Goal: Transaction & Acquisition: Purchase product/service

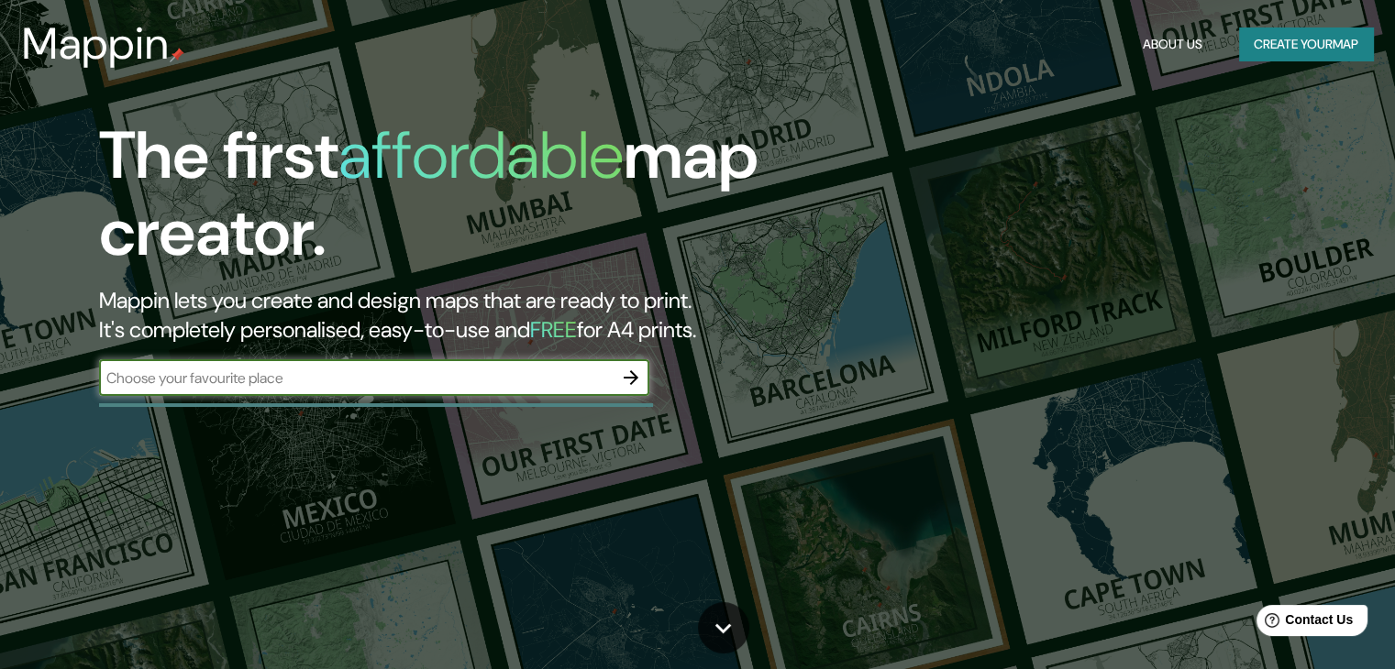
click at [395, 389] on div "​" at bounding box center [374, 378] width 550 height 37
type input "CDMX"
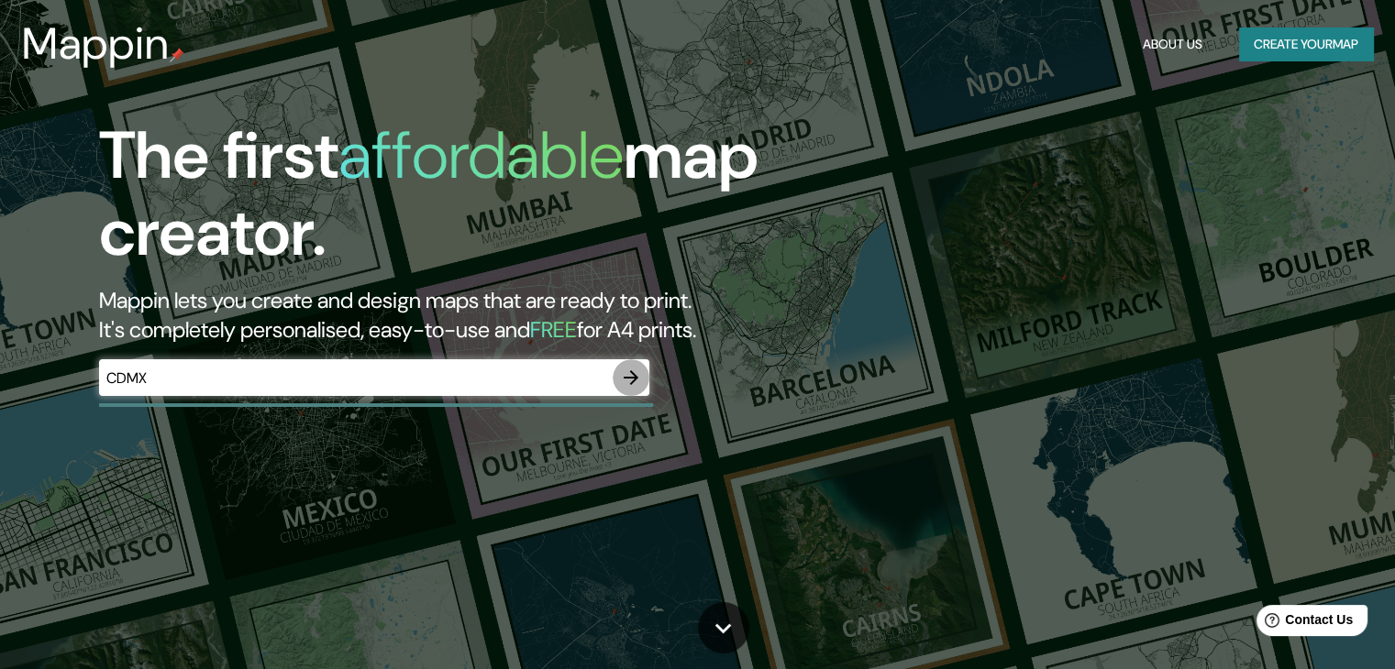
click at [620, 382] on icon "button" at bounding box center [631, 378] width 22 height 22
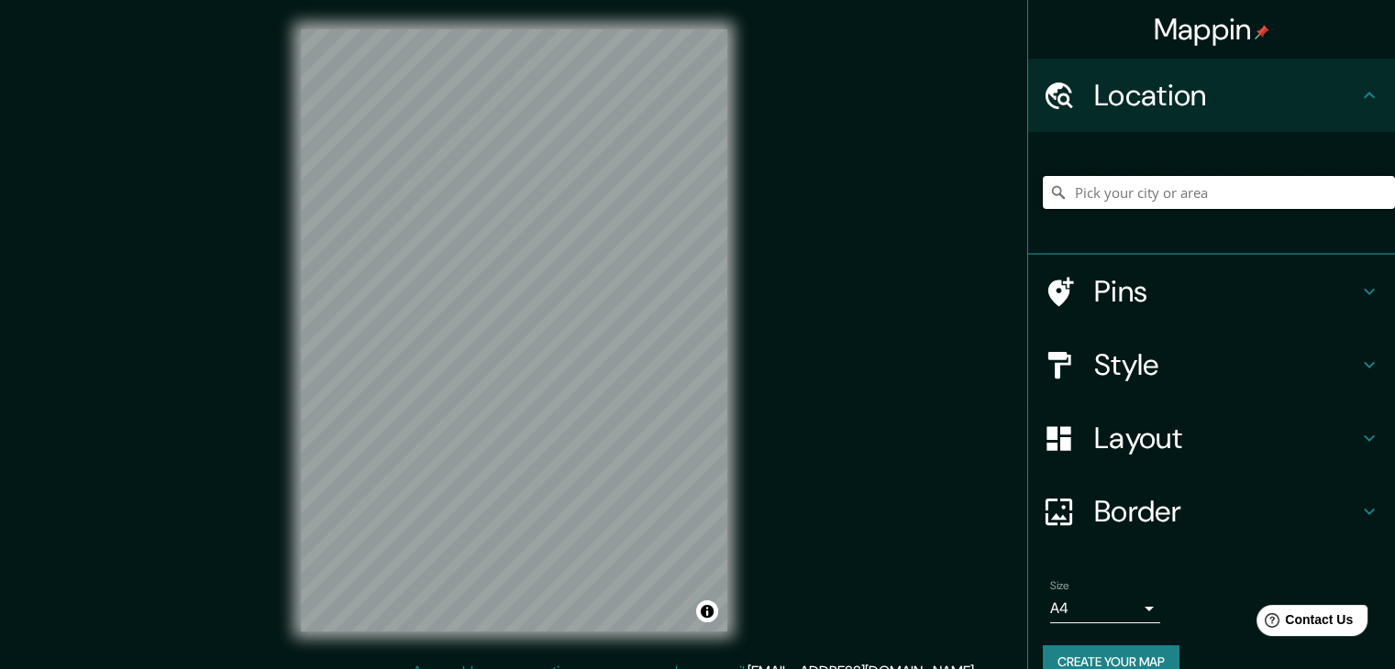
click at [1087, 195] on input "Pick your city or area" at bounding box center [1219, 192] width 352 height 33
click at [790, 213] on div "Mappin Location Pins Style Layout Border Choose a border. Hint : you can make l…" at bounding box center [697, 345] width 1395 height 691
click at [817, 289] on div "Mappin Location Pins Style Layout Border Choose a border. Hint : you can make l…" at bounding box center [697, 345] width 1395 height 691
click at [172, 301] on div "Mappin Location Pins Style Layout Border Choose a border. Hint : you can make l…" at bounding box center [697, 345] width 1395 height 691
click at [1152, 186] on input "Pick your city or area" at bounding box center [1219, 192] width 352 height 33
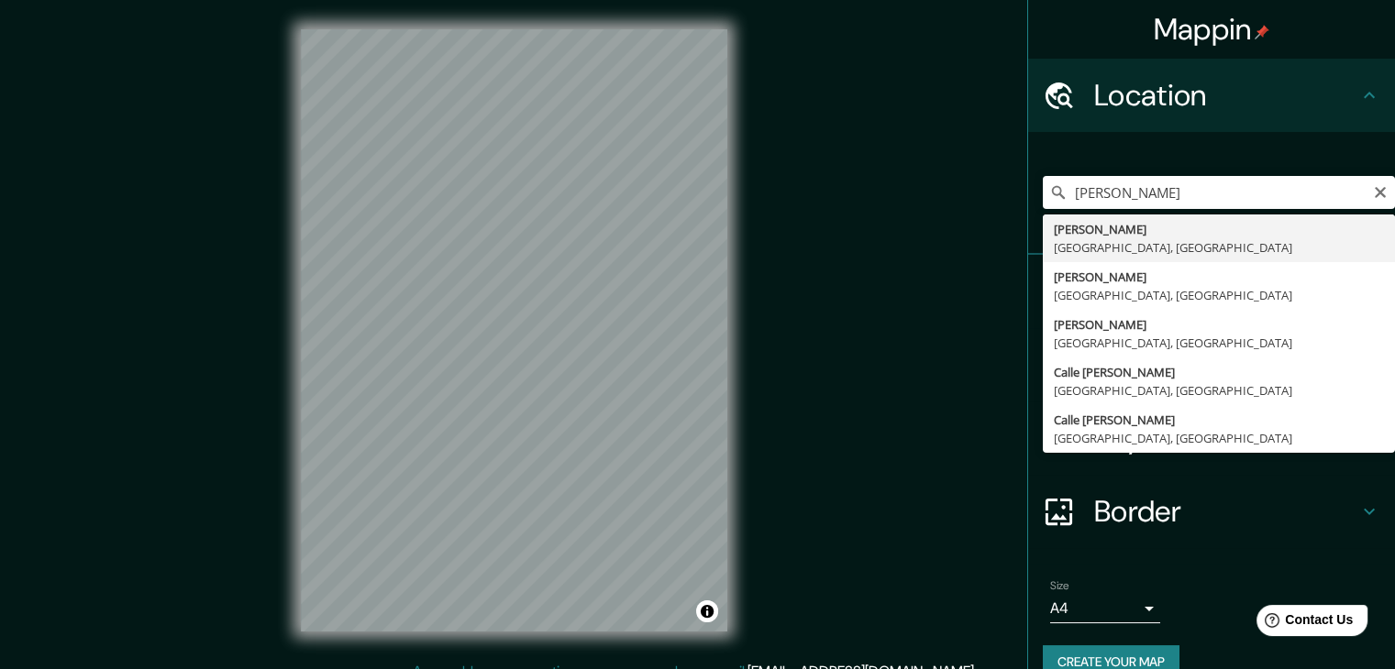
type input "[PERSON_NAME], [GEOGRAPHIC_DATA], [GEOGRAPHIC_DATA]"
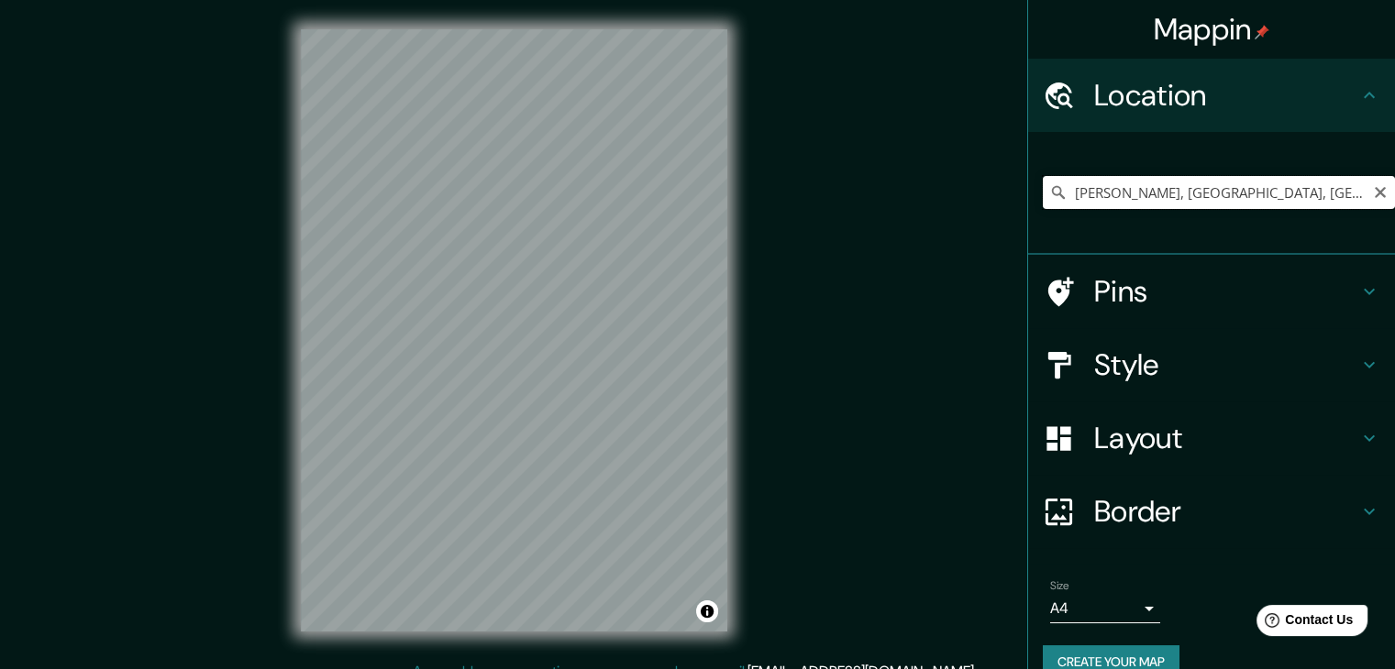
click at [1347, 188] on input "[PERSON_NAME], [GEOGRAPHIC_DATA], [GEOGRAPHIC_DATA]" at bounding box center [1219, 192] width 352 height 33
click at [1373, 188] on icon "Clear" at bounding box center [1380, 192] width 15 height 15
click at [1361, 189] on input "Pick your city or area" at bounding box center [1219, 192] width 352 height 33
click at [1265, 188] on input "Pick your city or area" at bounding box center [1219, 192] width 352 height 33
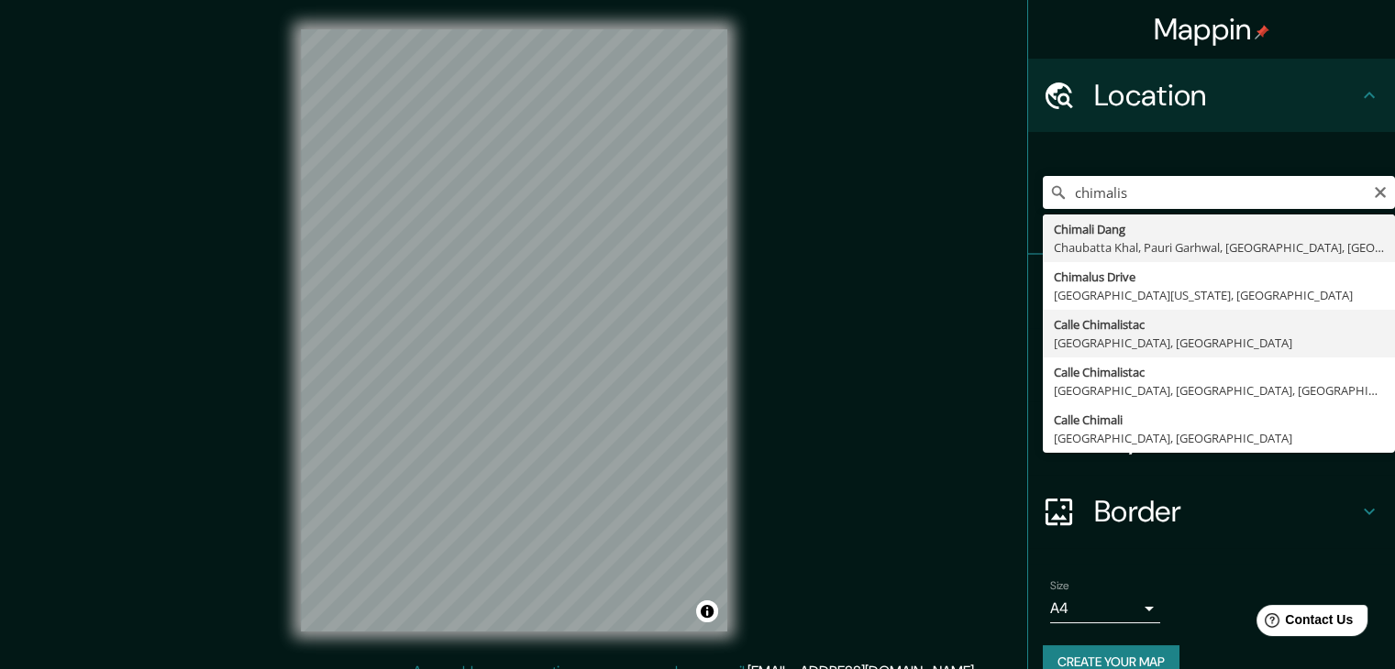
type input "[GEOGRAPHIC_DATA], [GEOGRAPHIC_DATA]"
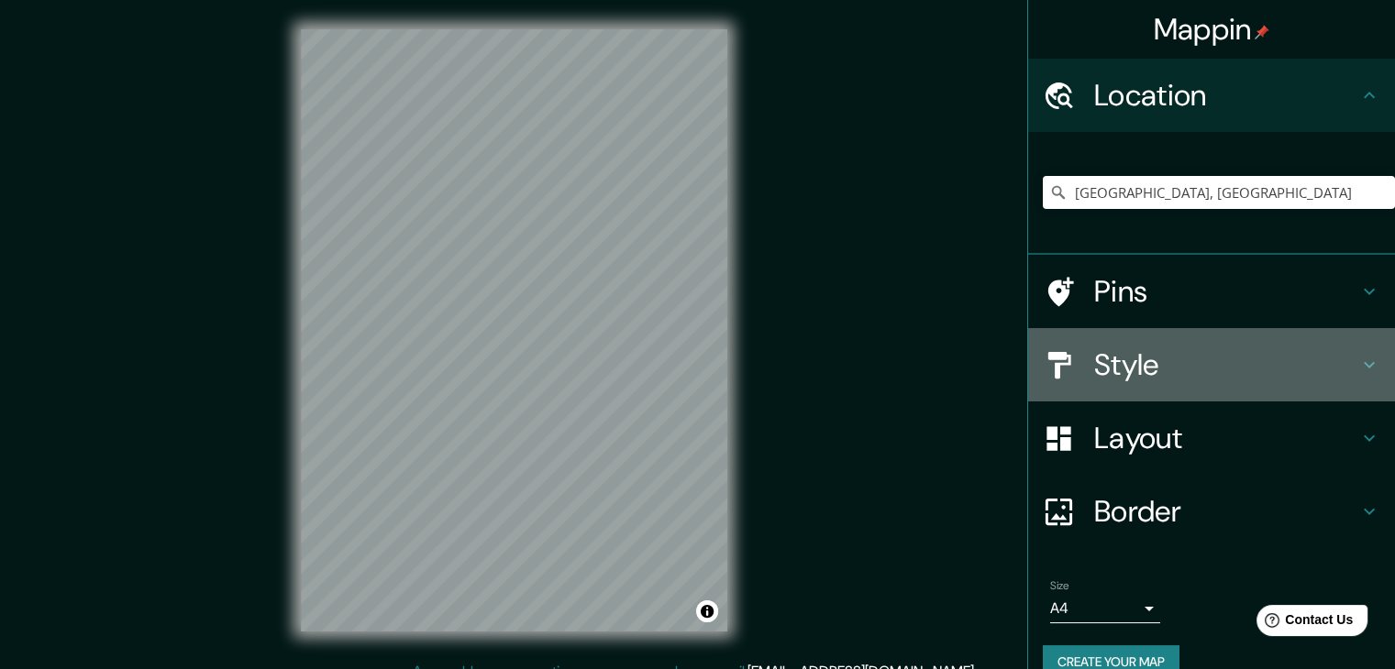
click at [1154, 364] on h4 "Style" at bounding box center [1226, 365] width 264 height 37
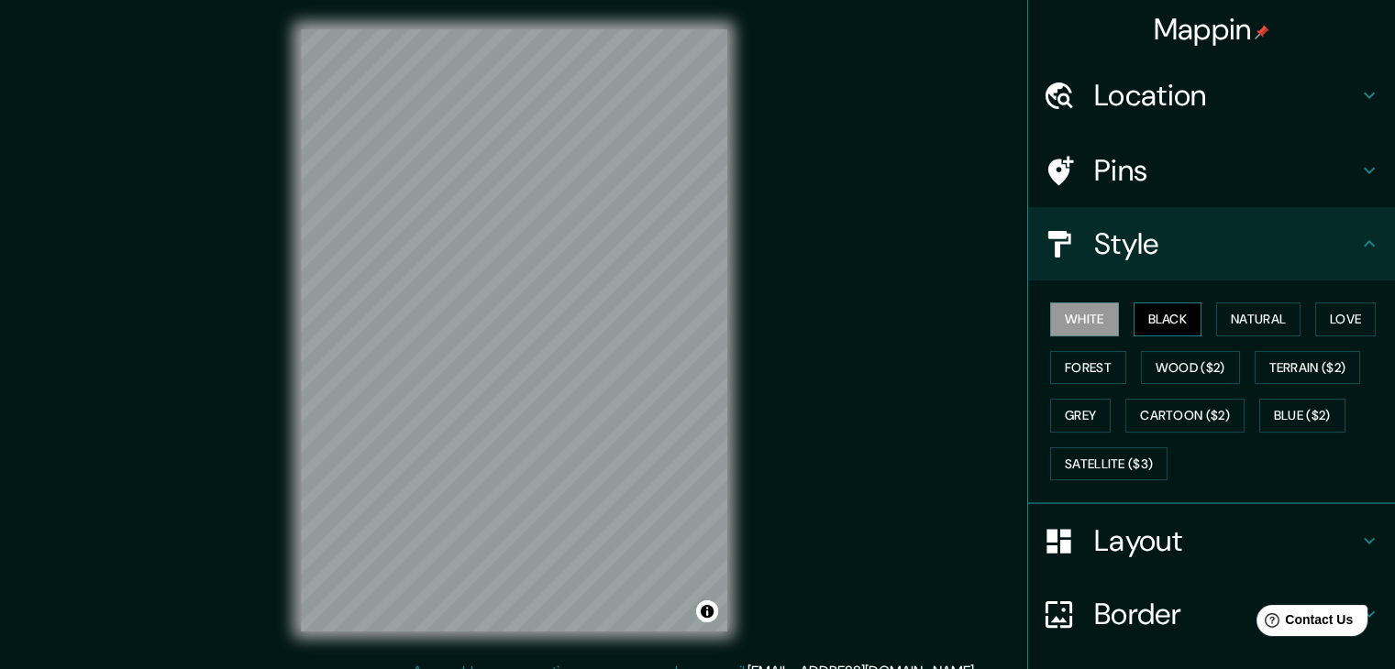
click at [1176, 325] on button "Black" at bounding box center [1168, 320] width 69 height 34
click at [1093, 361] on button "Forest" at bounding box center [1088, 368] width 76 height 34
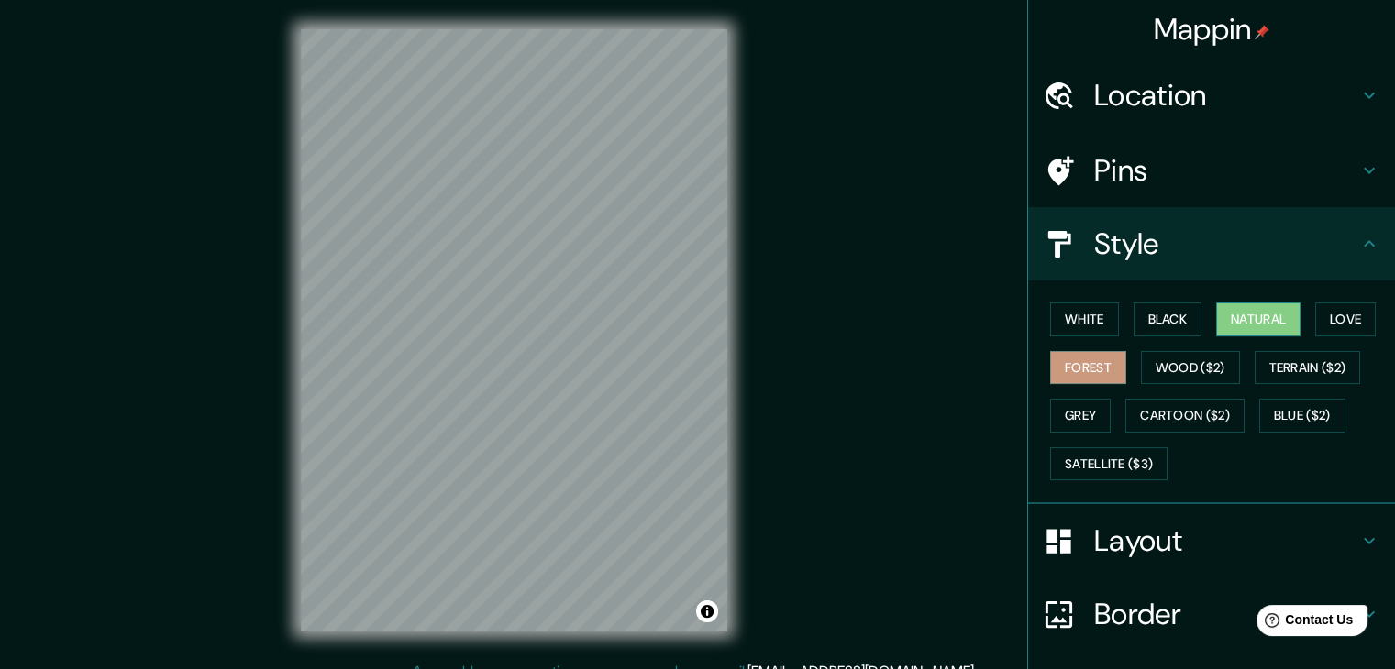
click at [1248, 318] on button "Natural" at bounding box center [1258, 320] width 84 height 34
click at [1339, 320] on button "Love" at bounding box center [1345, 320] width 61 height 34
click at [1080, 374] on button "Forest" at bounding box center [1088, 368] width 76 height 34
click at [1073, 415] on button "Grey" at bounding box center [1080, 416] width 61 height 34
click at [1236, 318] on button "Natural" at bounding box center [1258, 320] width 84 height 34
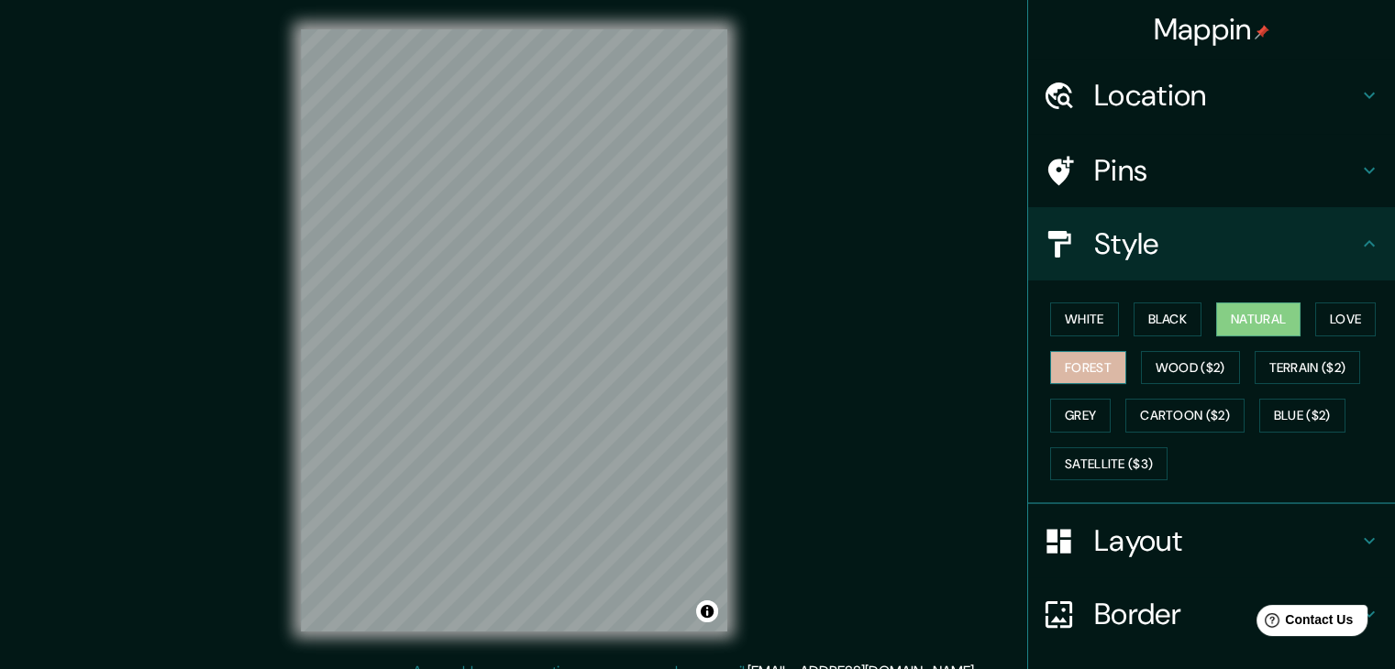
click at [1068, 367] on button "Forest" at bounding box center [1088, 368] width 76 height 34
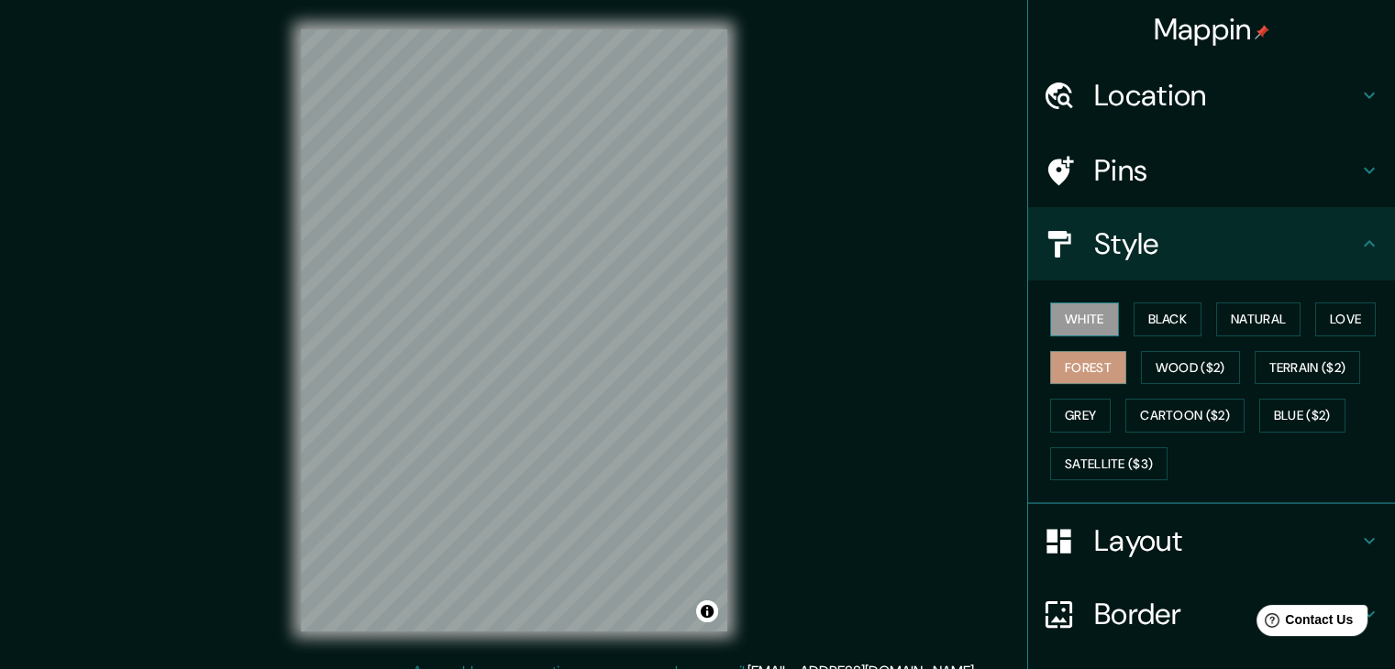
click at [1083, 315] on button "White" at bounding box center [1084, 320] width 69 height 34
click at [1156, 309] on button "Black" at bounding box center [1168, 320] width 69 height 34
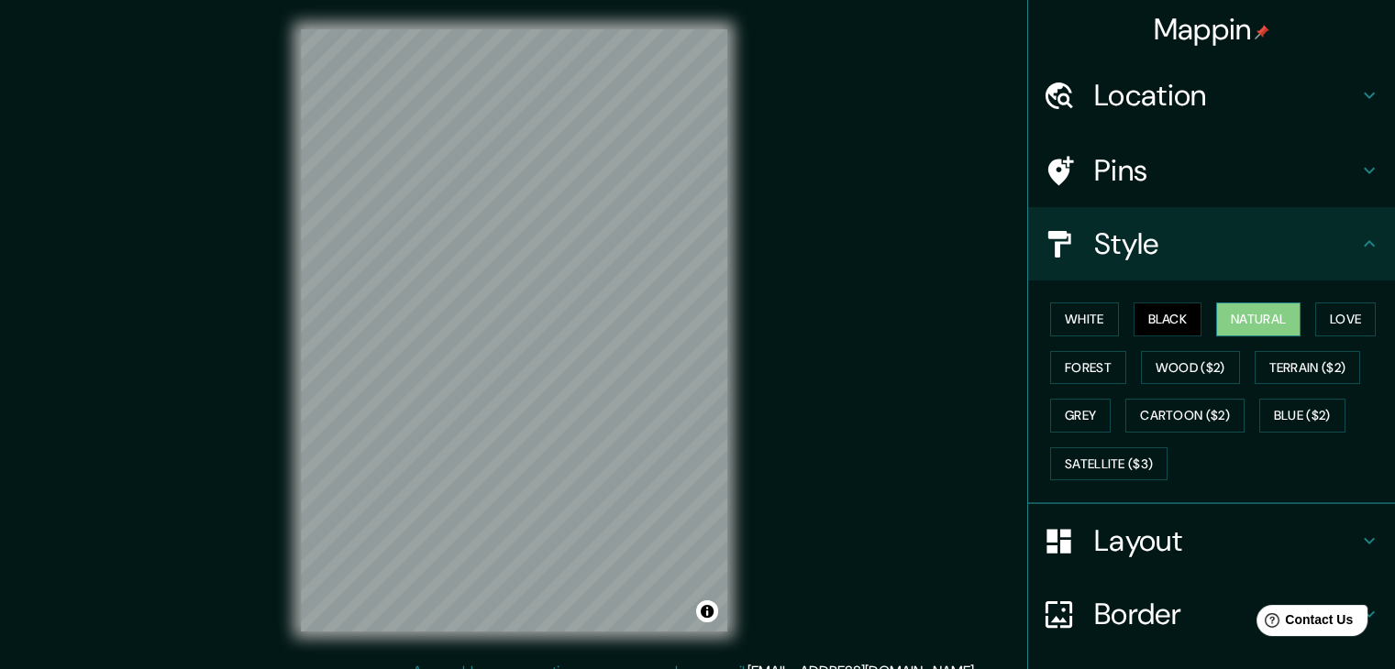
click at [1216, 314] on button "Natural" at bounding box center [1258, 320] width 84 height 34
click at [1368, 320] on button "Love" at bounding box center [1345, 320] width 61 height 34
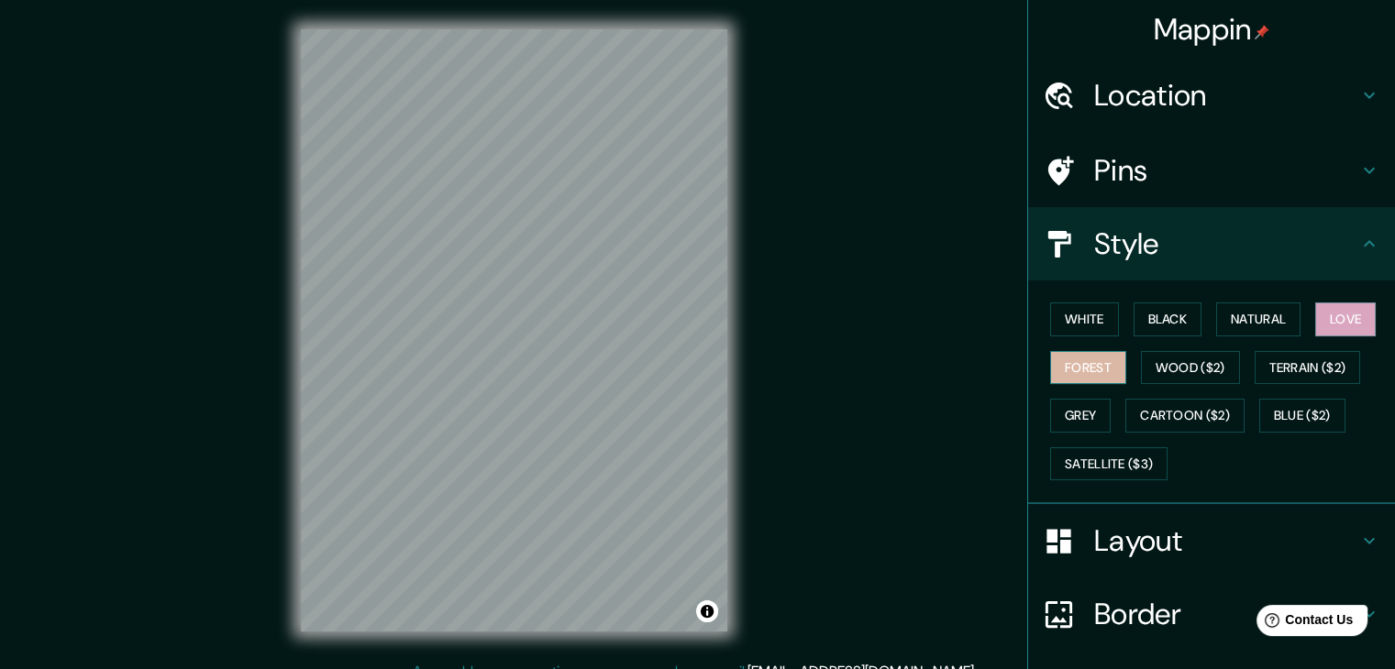
click at [1084, 360] on button "Forest" at bounding box center [1088, 368] width 76 height 34
click at [1287, 368] on button "Terrain ($2)" at bounding box center [1308, 368] width 106 height 34
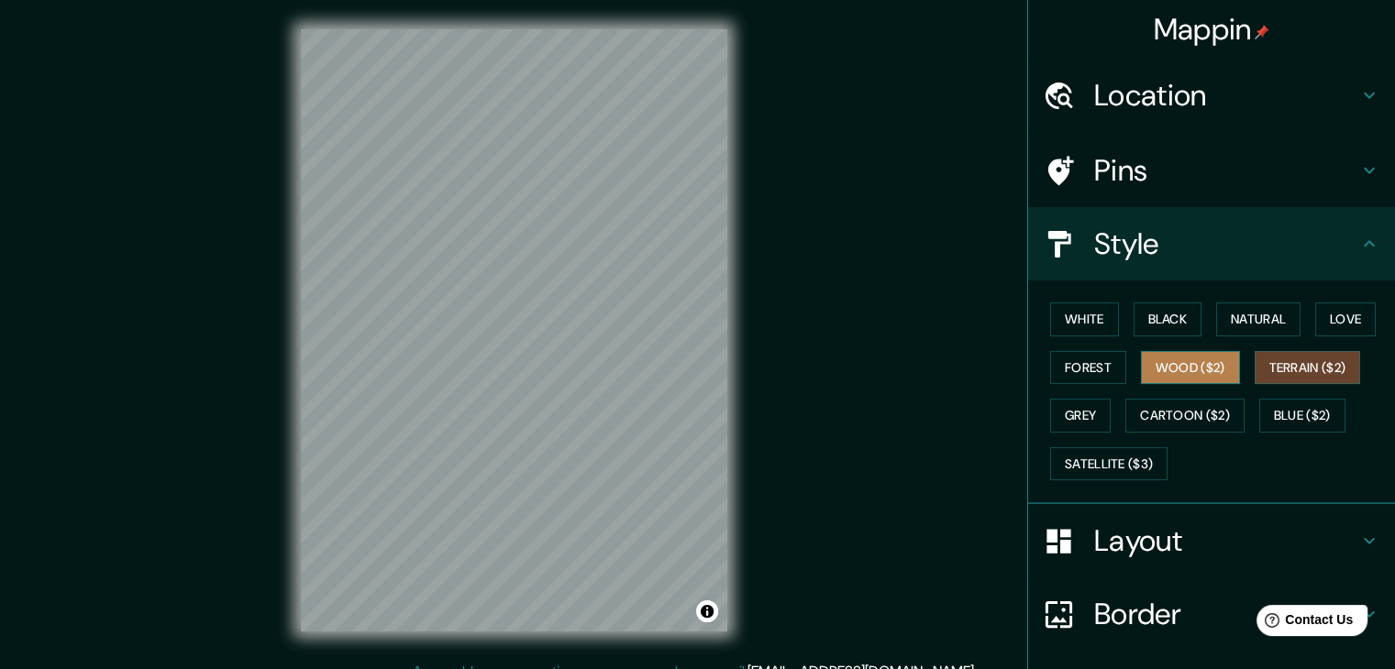
click at [1190, 369] on button "Wood ($2)" at bounding box center [1190, 368] width 99 height 34
click at [1285, 368] on button "Terrain ($2)" at bounding box center [1308, 368] width 106 height 34
click at [1088, 416] on button "Grey" at bounding box center [1080, 416] width 61 height 34
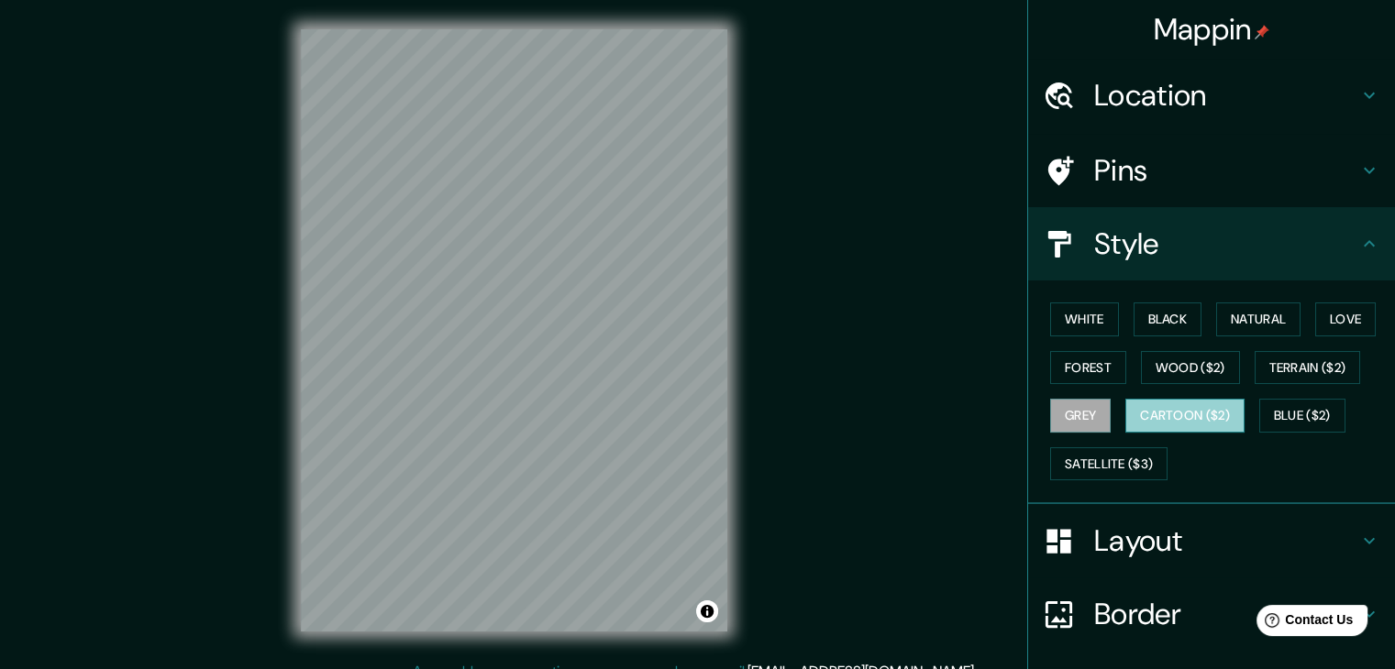
click at [1174, 414] on button "Cartoon ($2)" at bounding box center [1184, 416] width 119 height 34
click at [1295, 415] on button "Blue ($2)" at bounding box center [1302, 416] width 86 height 34
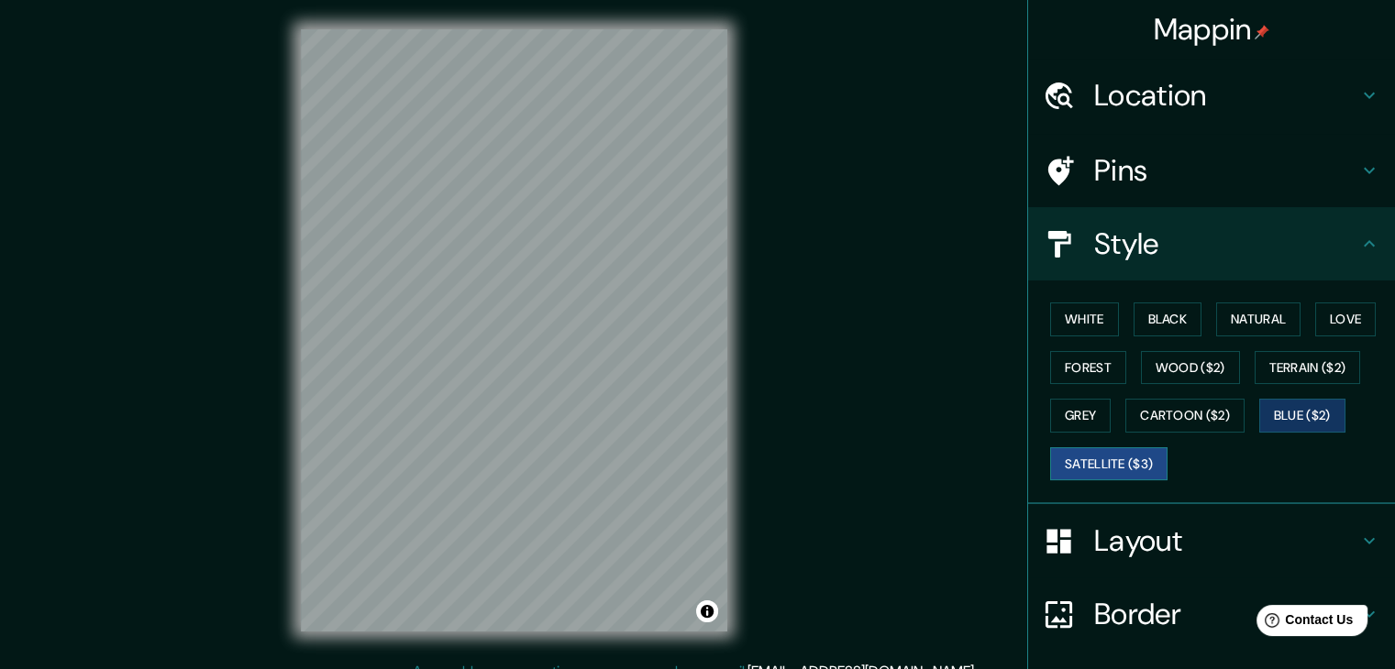
click at [1120, 456] on button "Satellite ($3)" at bounding box center [1108, 465] width 117 height 34
click at [1079, 360] on button "Forest" at bounding box center [1088, 368] width 76 height 34
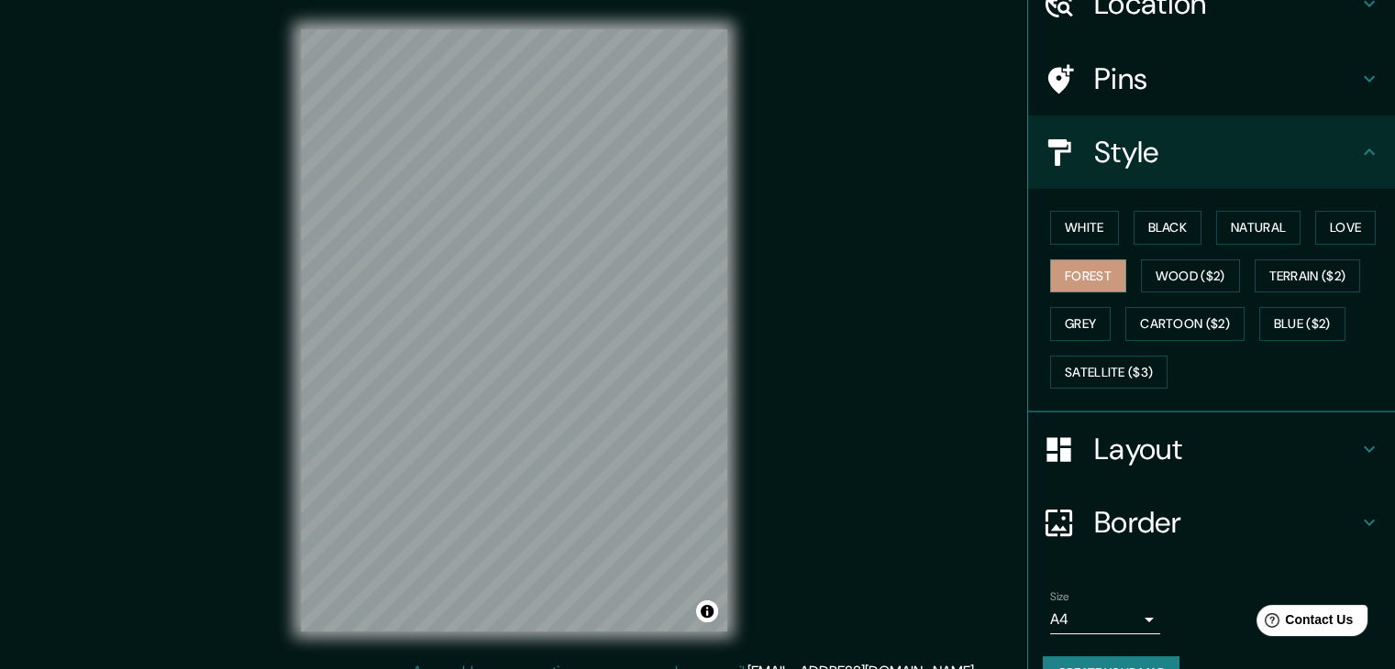
click at [1135, 467] on div "Layout" at bounding box center [1211, 449] width 367 height 73
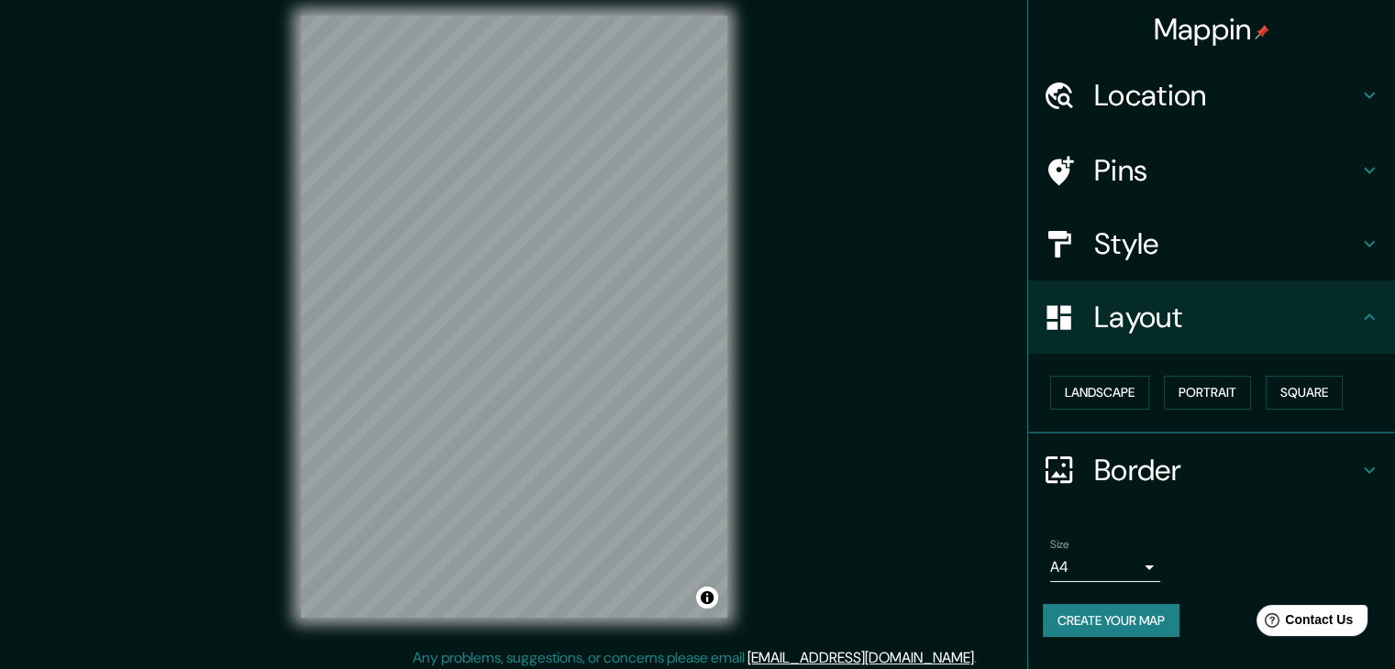
scroll to position [21, 0]
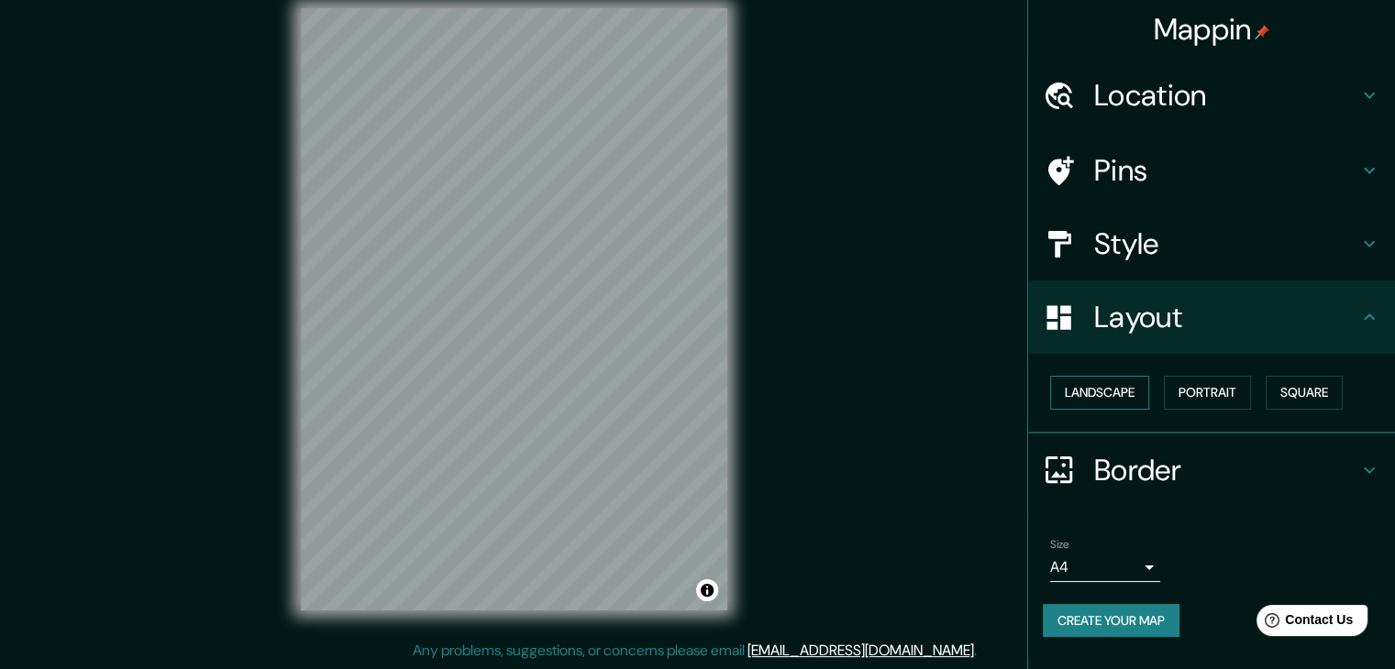
click at [1118, 396] on button "Landscape" at bounding box center [1099, 393] width 99 height 34
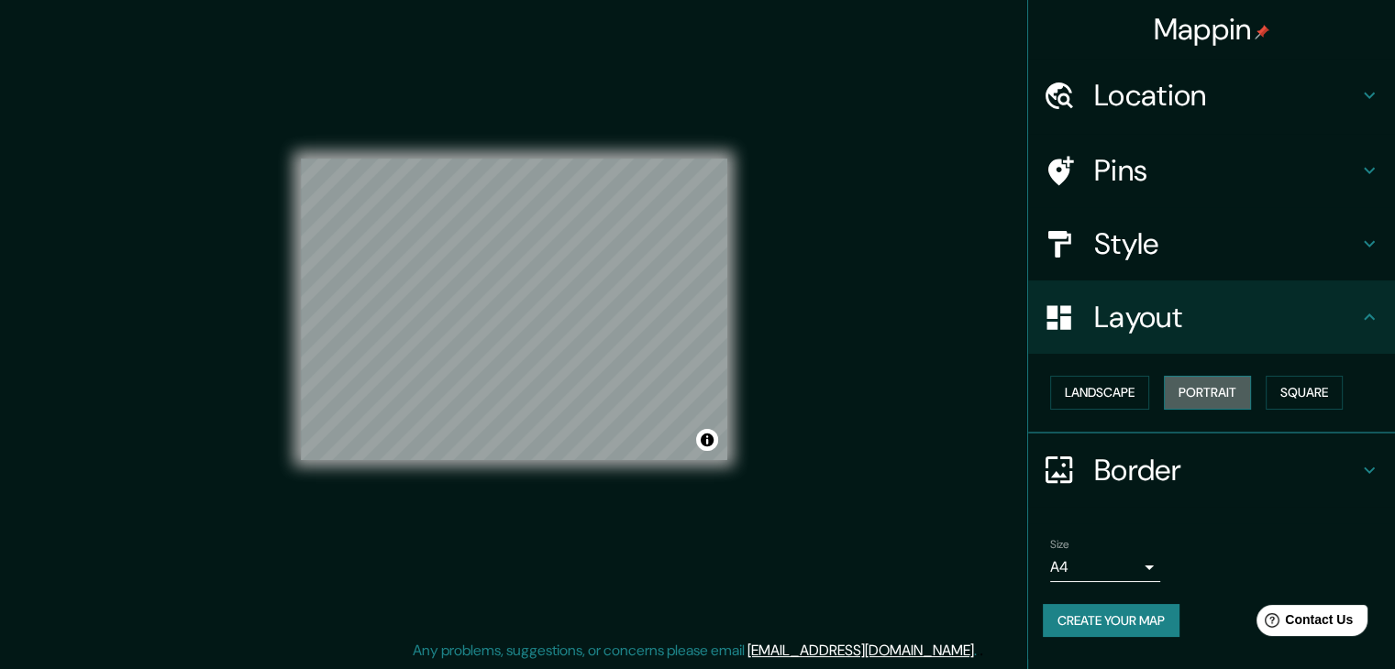
click at [1196, 380] on button "Portrait" at bounding box center [1207, 393] width 87 height 34
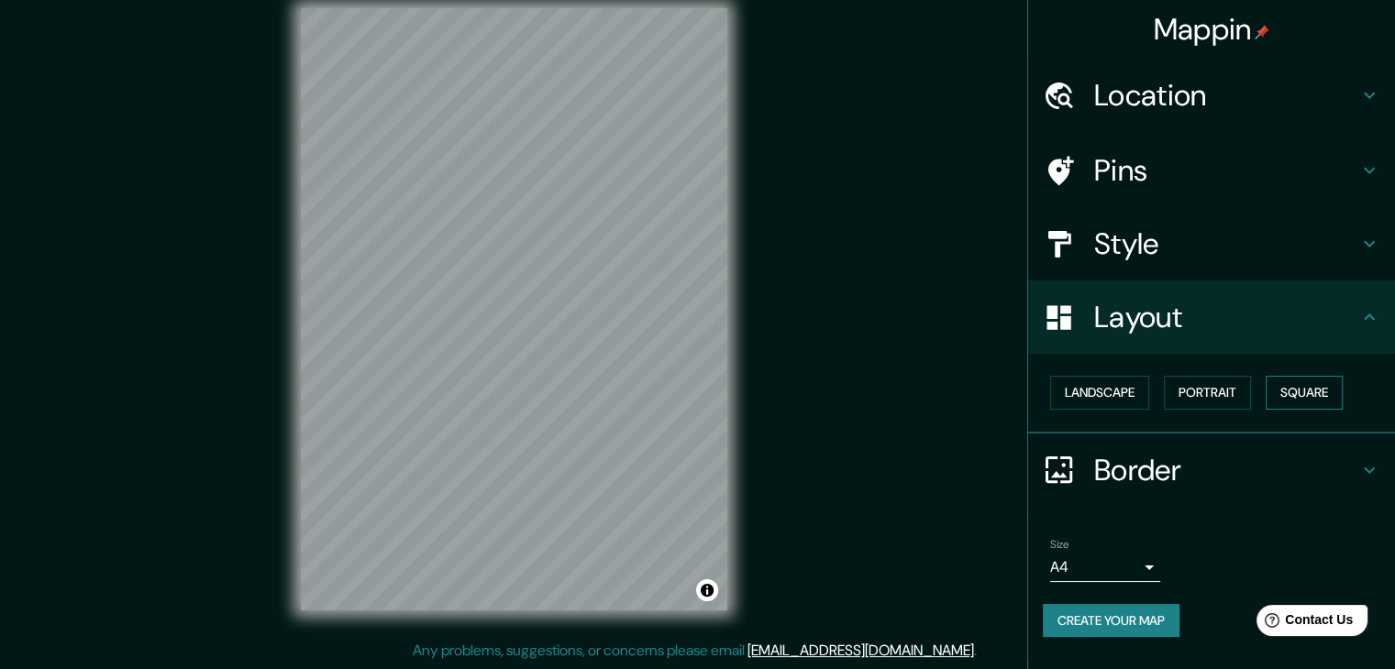
click at [1305, 387] on button "Square" at bounding box center [1304, 393] width 77 height 34
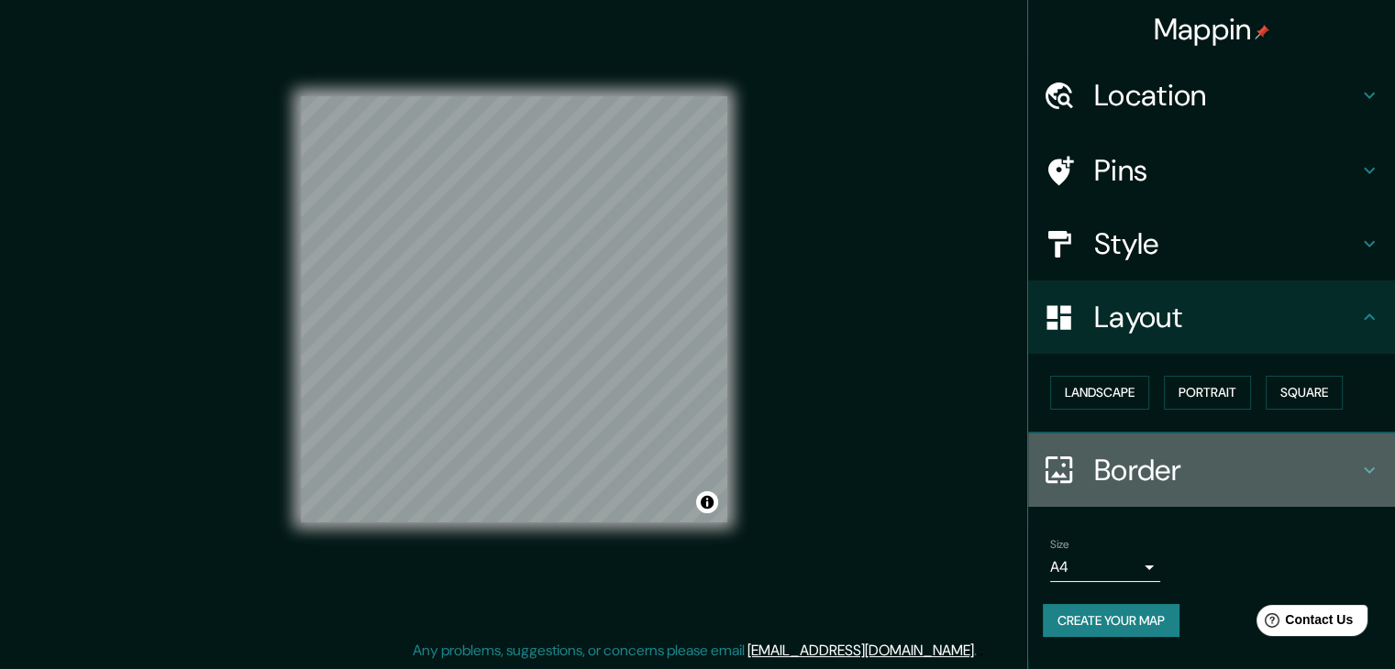
click at [1169, 461] on h4 "Border" at bounding box center [1226, 470] width 264 height 37
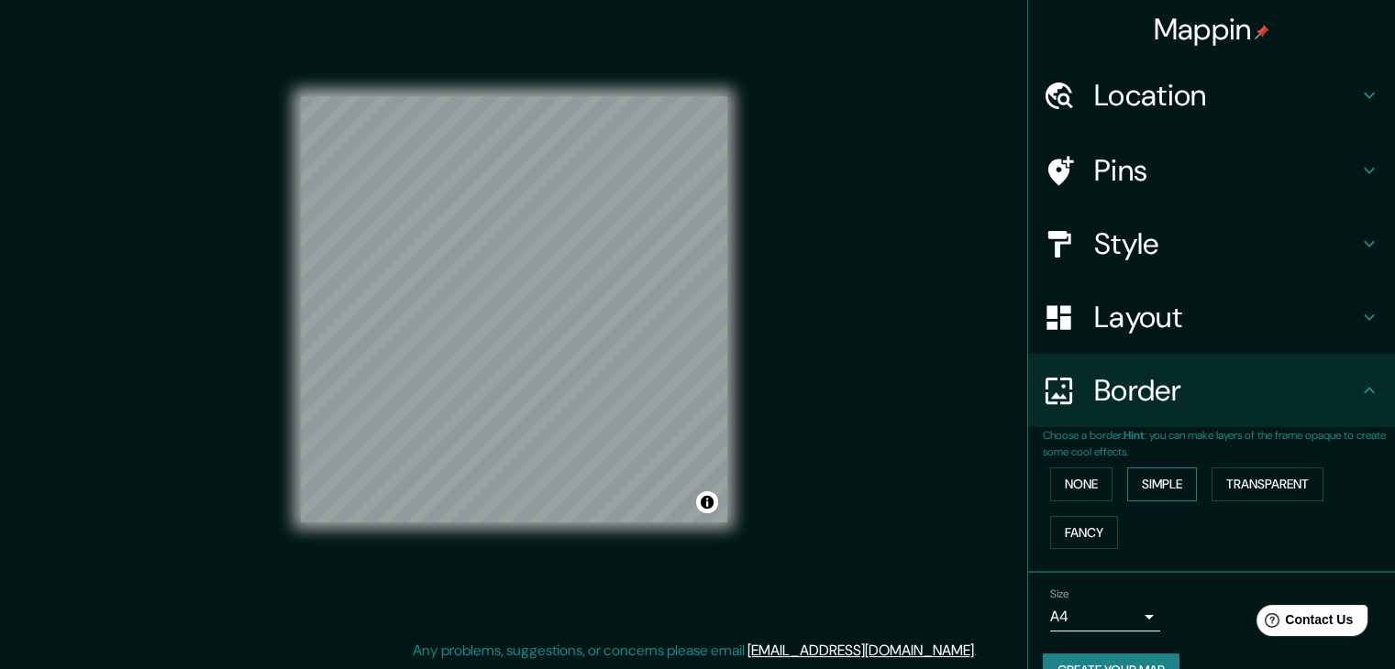
scroll to position [39, 0]
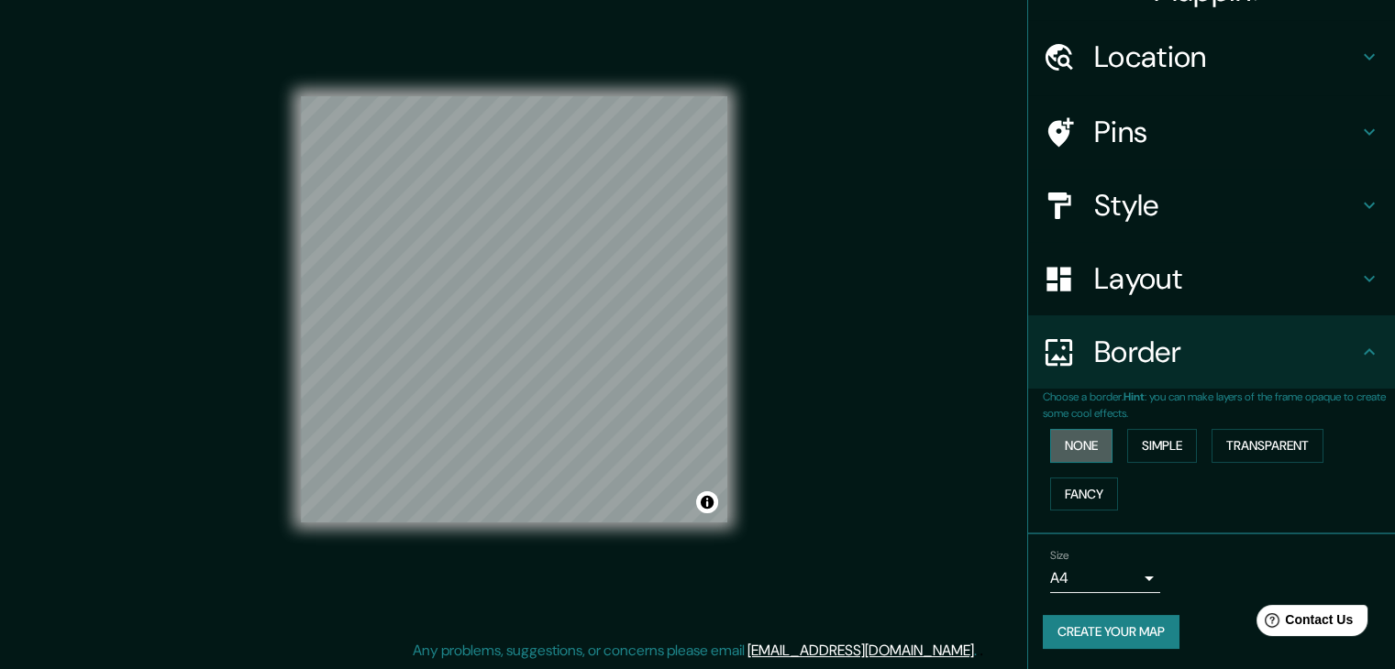
click at [1075, 452] on button "None" at bounding box center [1081, 446] width 62 height 34
click at [1145, 445] on button "Simple" at bounding box center [1162, 446] width 70 height 34
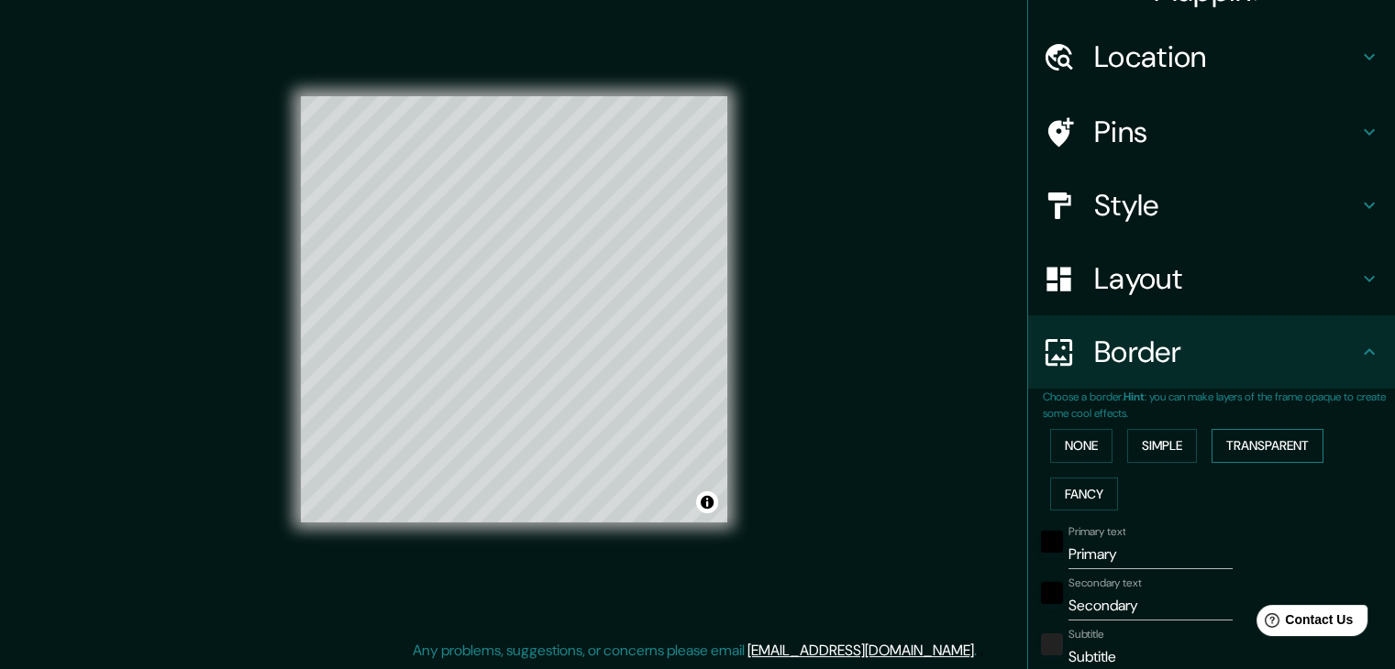
click at [1232, 448] on button "Transparent" at bounding box center [1267, 446] width 112 height 34
click at [1083, 492] on button "Fancy" at bounding box center [1084, 495] width 68 height 34
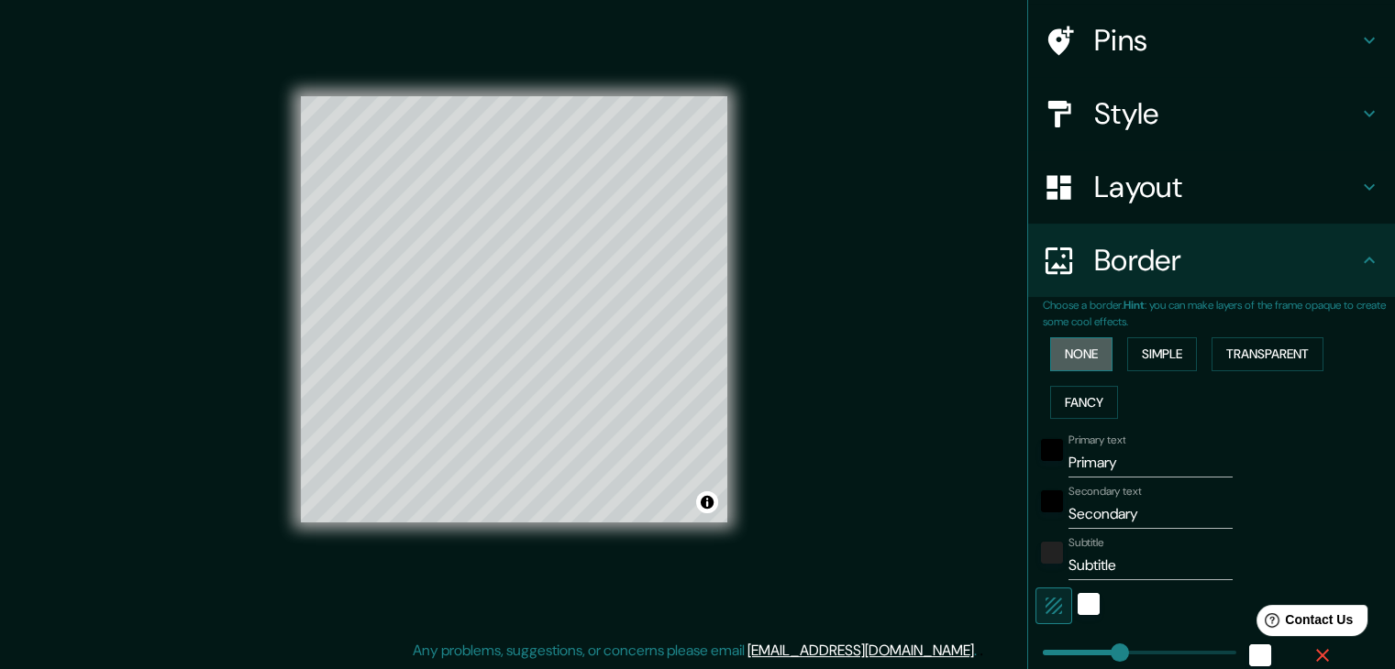
click at [1082, 360] on button "None" at bounding box center [1081, 354] width 62 height 34
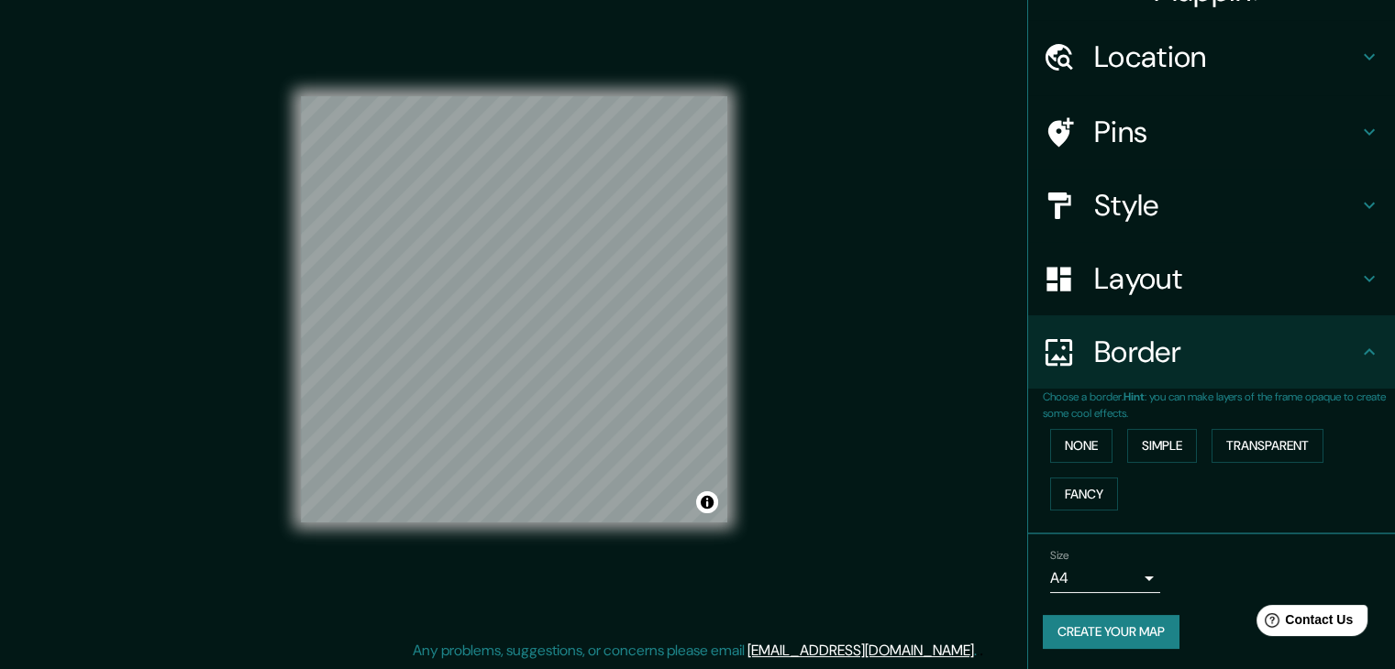
click at [1123, 283] on h4 "Layout" at bounding box center [1226, 278] width 264 height 37
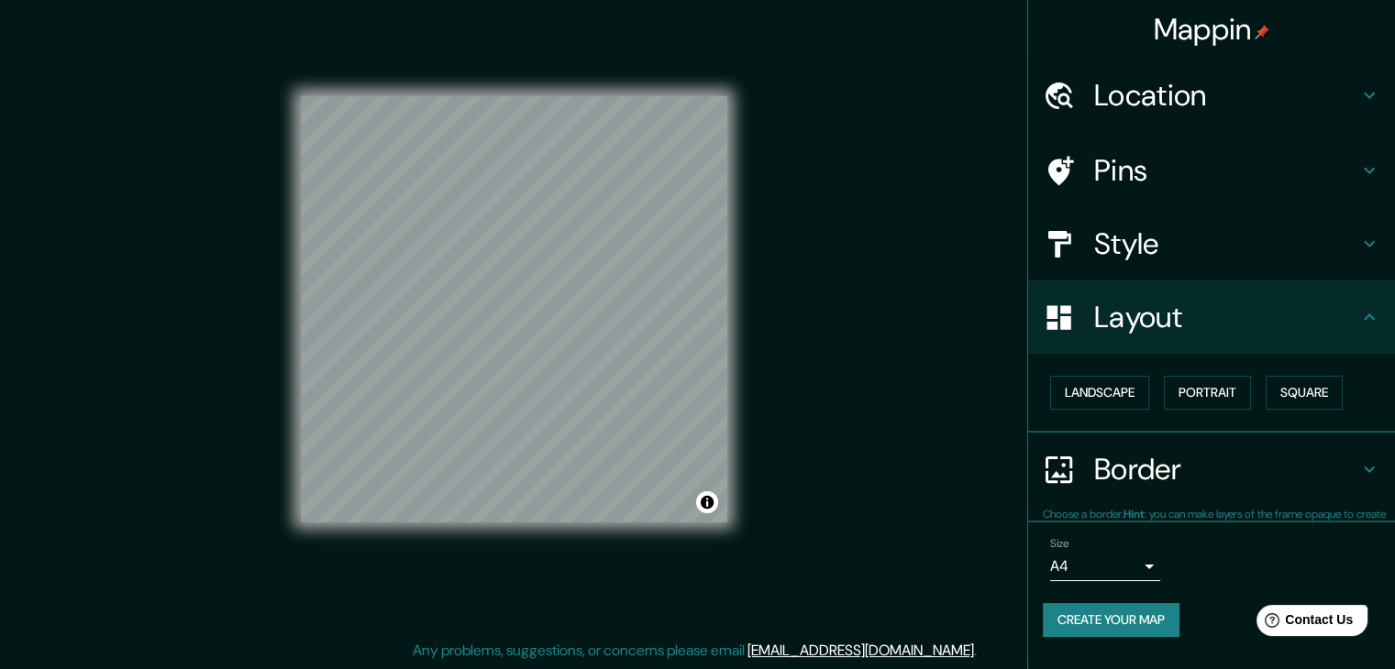
scroll to position [0, 0]
click at [1109, 248] on h4 "Style" at bounding box center [1226, 244] width 264 height 37
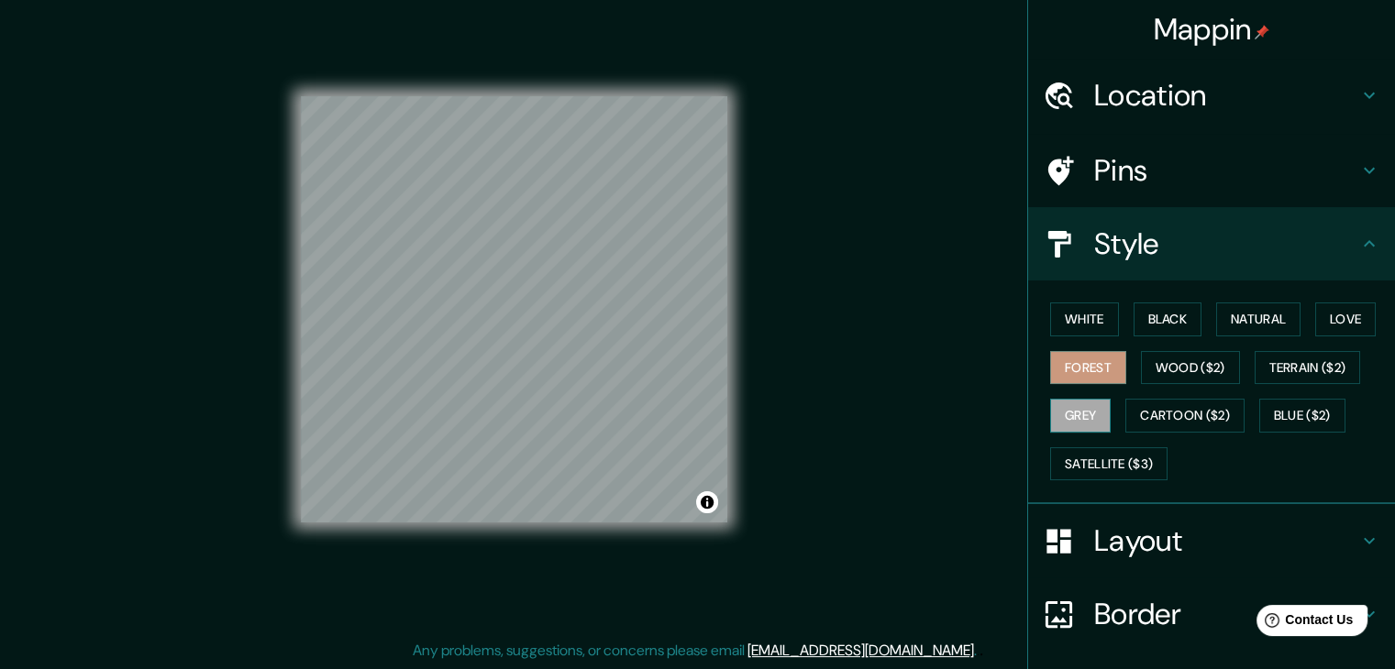
click at [1075, 408] on button "Grey" at bounding box center [1080, 416] width 61 height 34
click at [1161, 320] on button "Black" at bounding box center [1168, 320] width 69 height 34
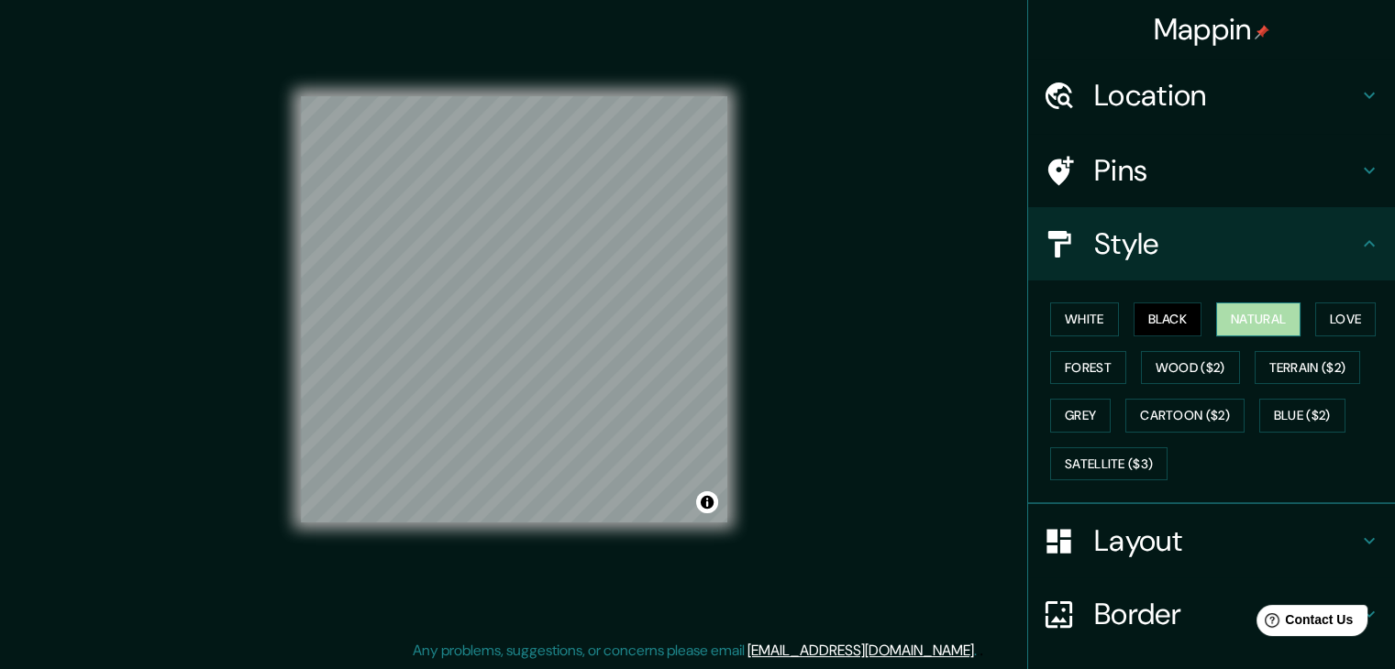
click at [1258, 316] on button "Natural" at bounding box center [1258, 320] width 84 height 34
click at [1098, 327] on button "White" at bounding box center [1084, 320] width 69 height 34
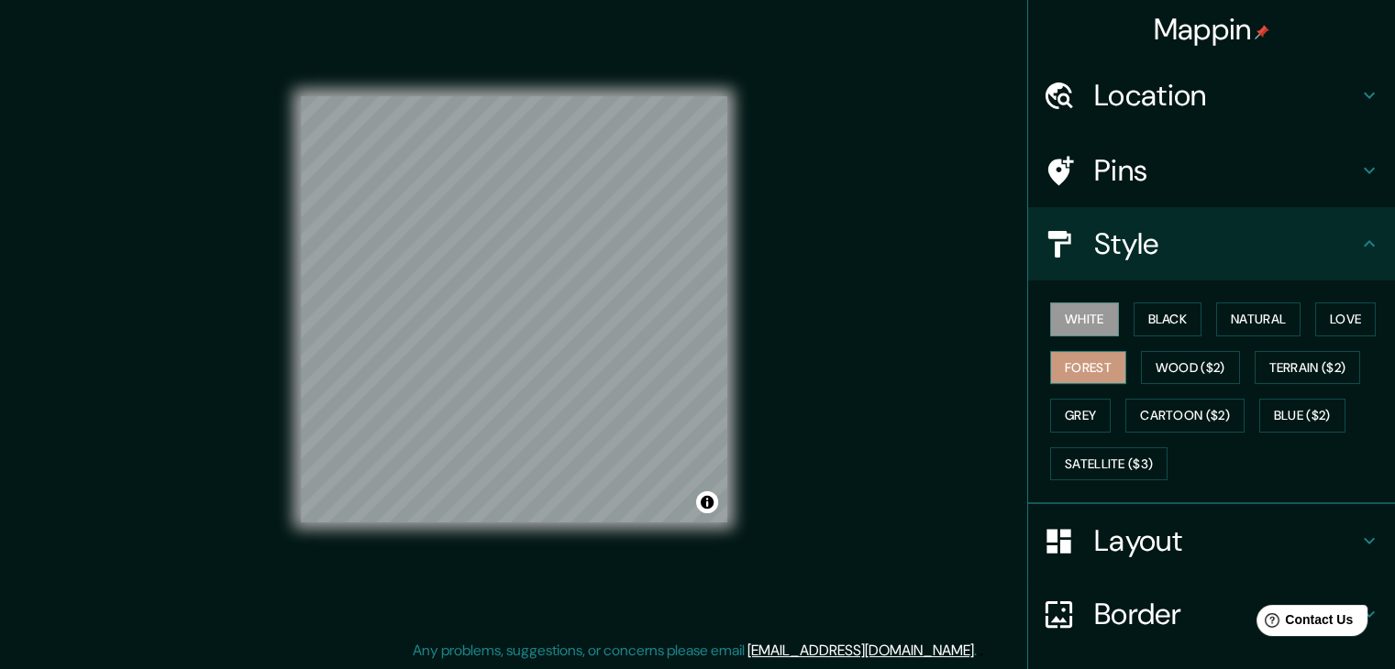
click at [1081, 369] on button "Forest" at bounding box center [1088, 368] width 76 height 34
click at [1200, 189] on div "Pins" at bounding box center [1211, 170] width 367 height 73
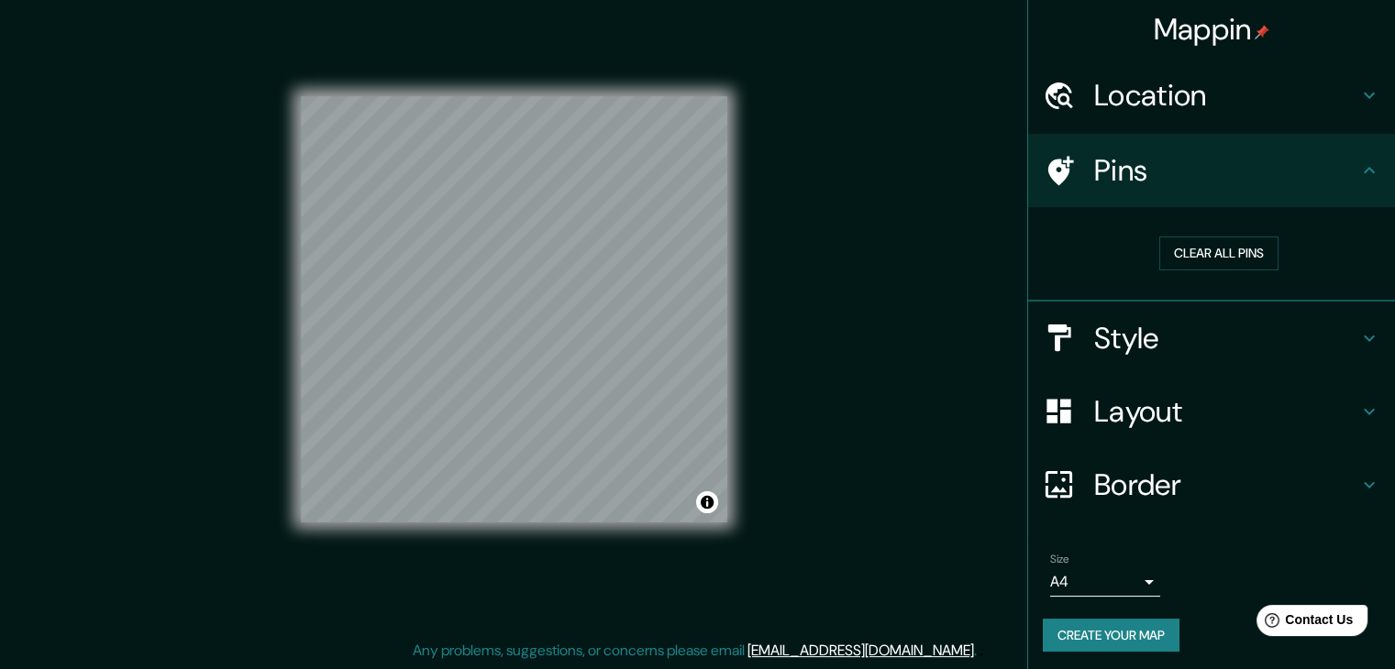
scroll to position [4, 0]
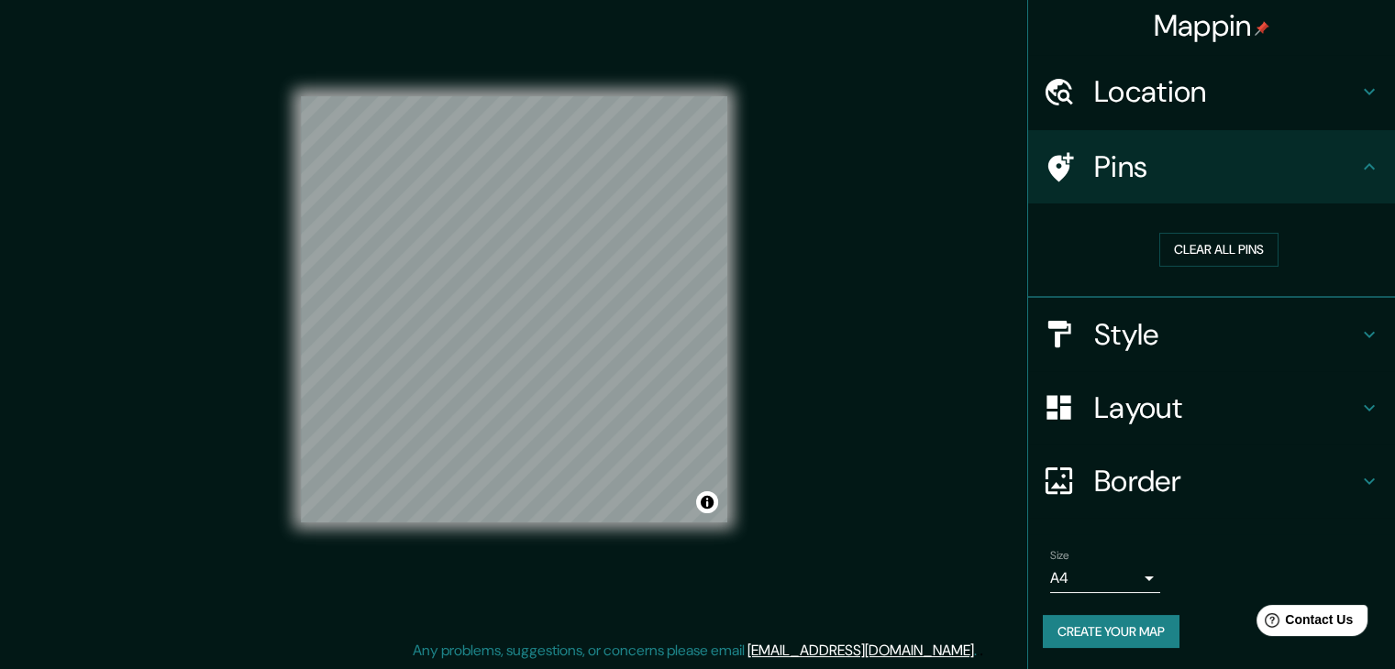
click at [1117, 627] on button "Create your map" at bounding box center [1111, 632] width 137 height 34
click at [1123, 577] on body "Mappin Location [GEOGRAPHIC_DATA], [GEOGRAPHIC_DATA], [GEOGRAPHIC_DATA] Pins Cl…" at bounding box center [697, 313] width 1395 height 669
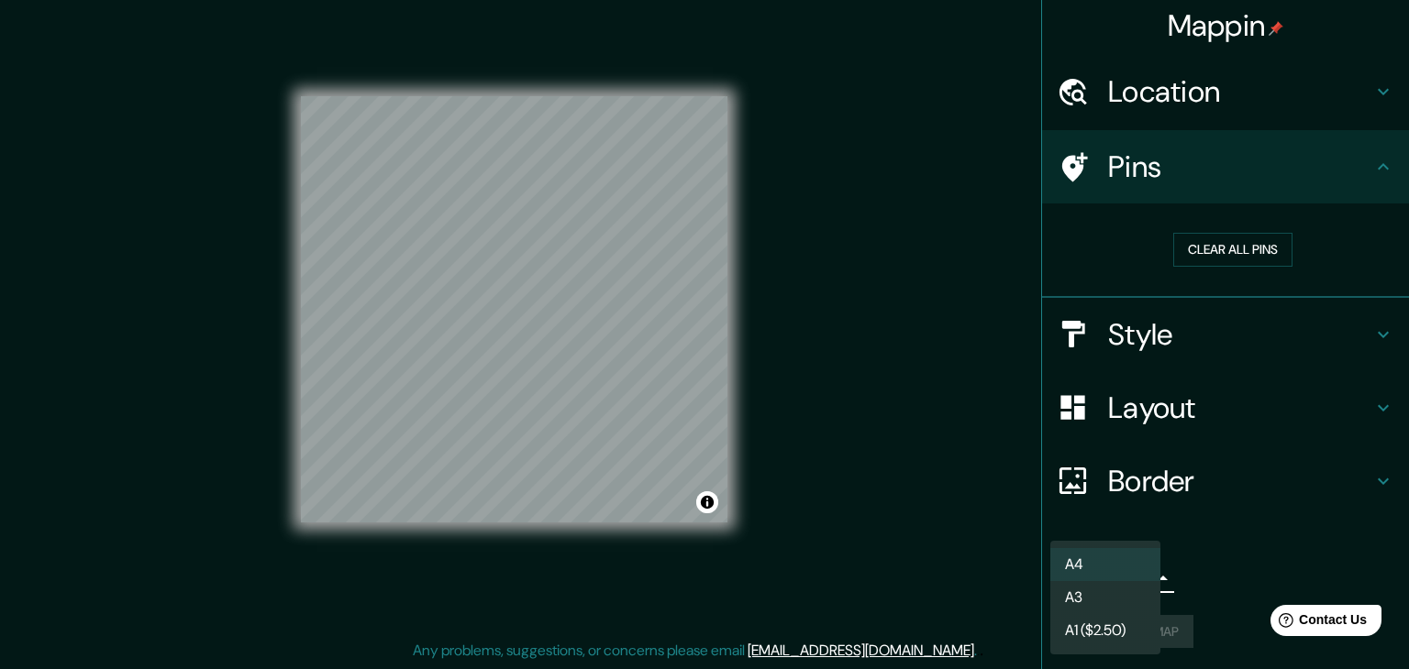
click at [1190, 558] on div at bounding box center [704, 334] width 1409 height 669
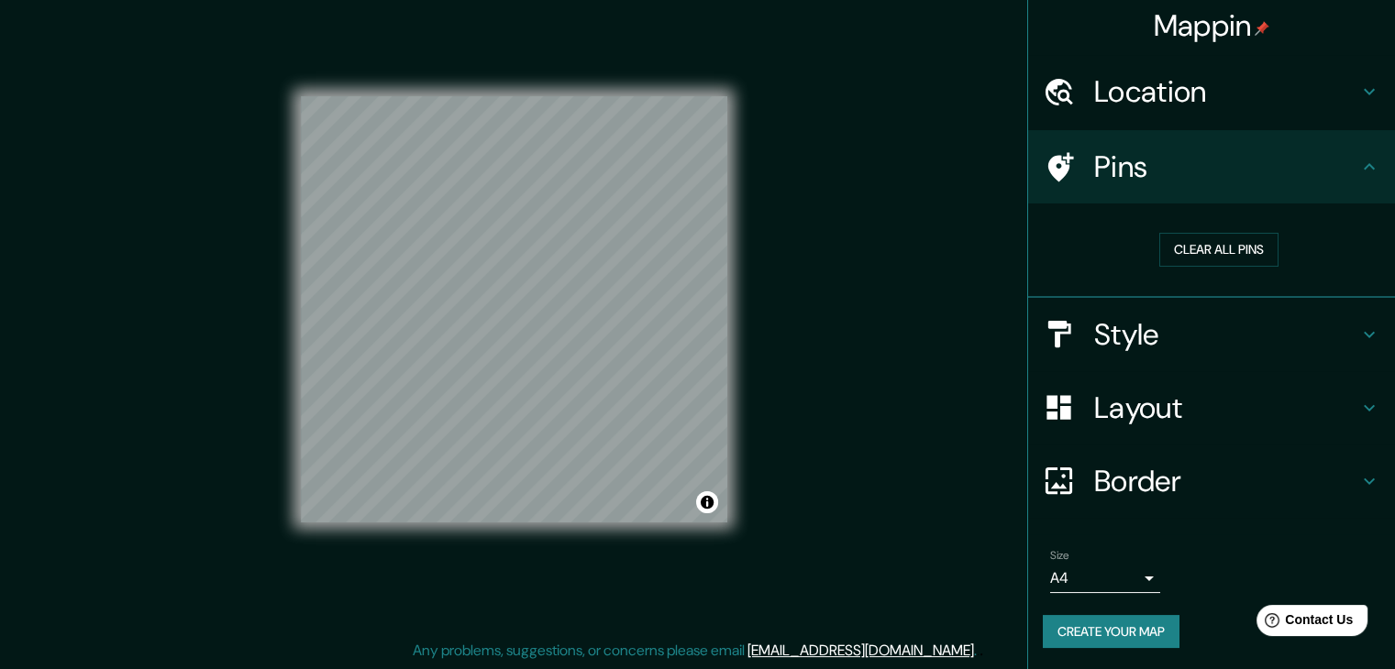
drag, startPoint x: 696, startPoint y: 500, endPoint x: 1146, endPoint y: 470, distance: 451.3
click at [1146, 470] on h4 "Border" at bounding box center [1226, 481] width 264 height 37
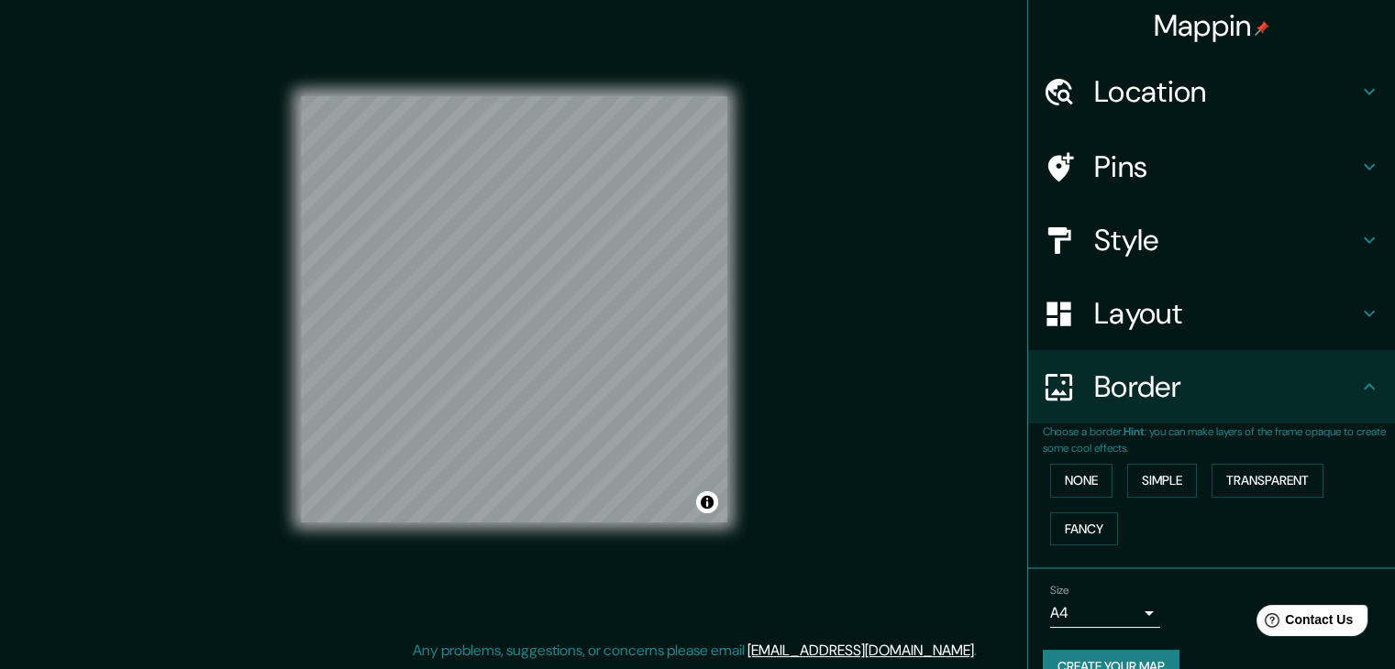
click at [1137, 324] on h4 "Layout" at bounding box center [1226, 313] width 264 height 37
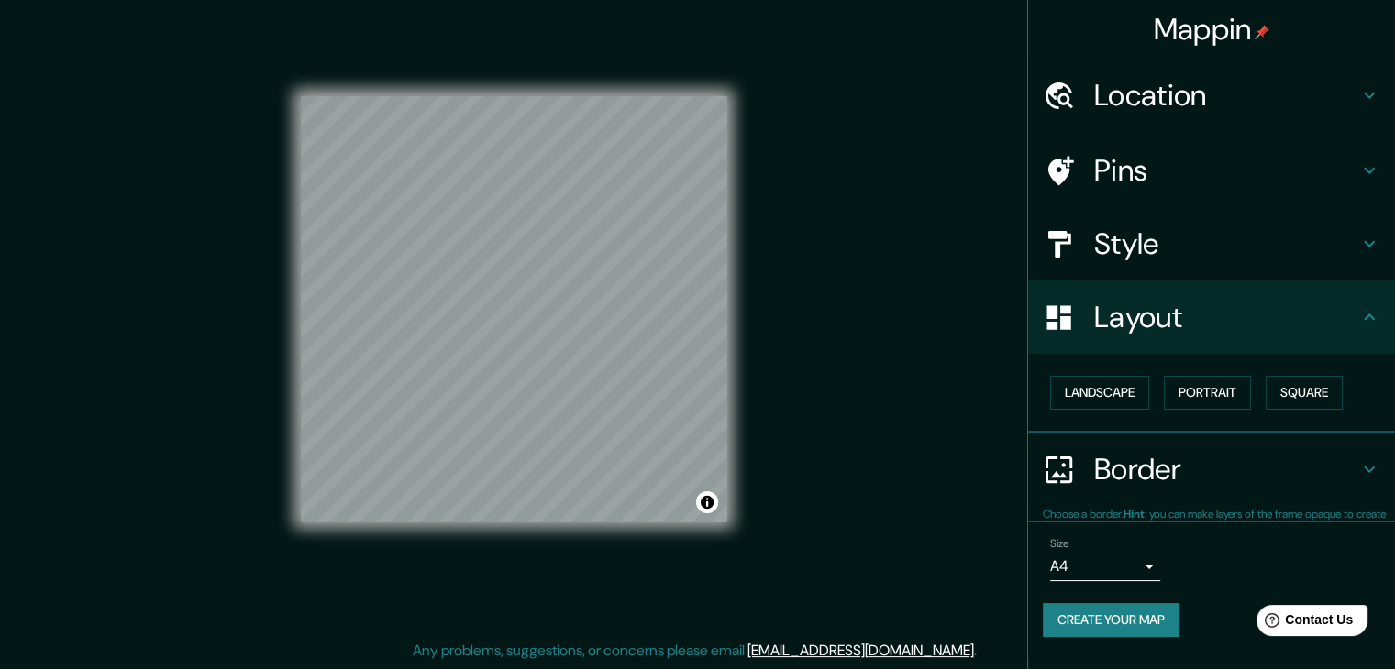
scroll to position [0, 0]
click at [1199, 389] on button "Portrait" at bounding box center [1207, 393] width 87 height 34
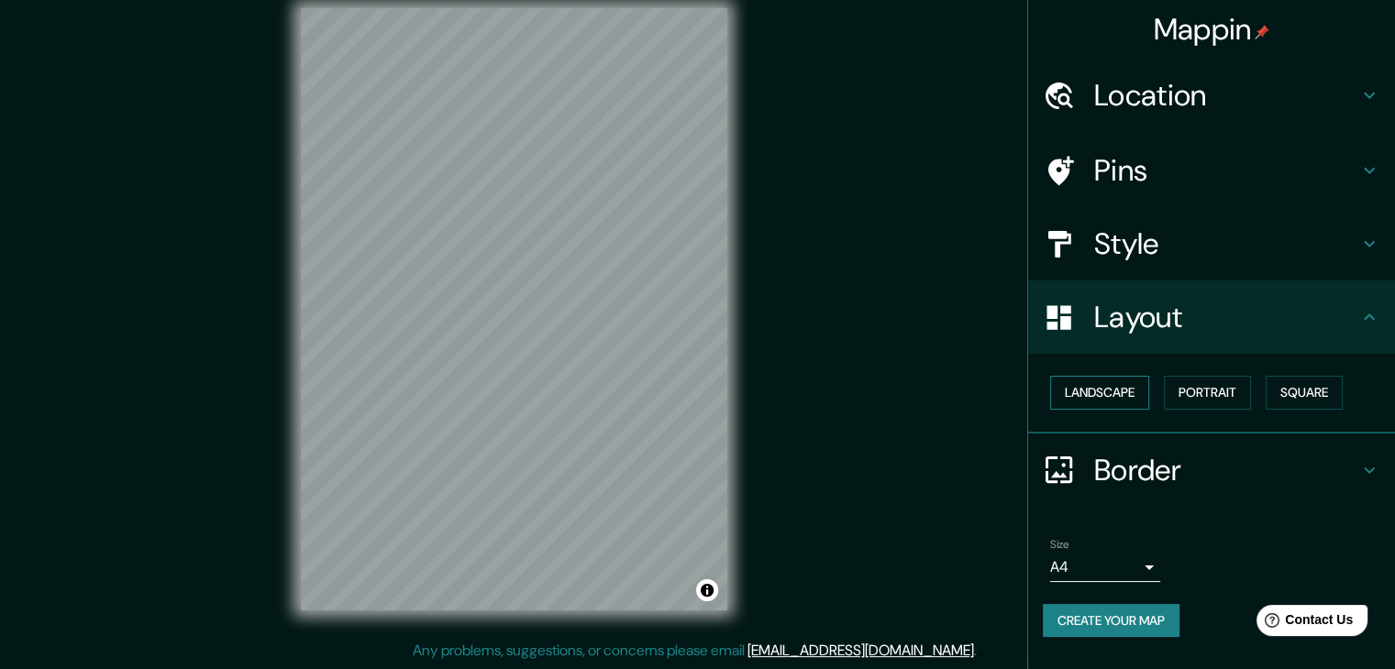
click at [1097, 386] on button "Landscape" at bounding box center [1099, 393] width 99 height 34
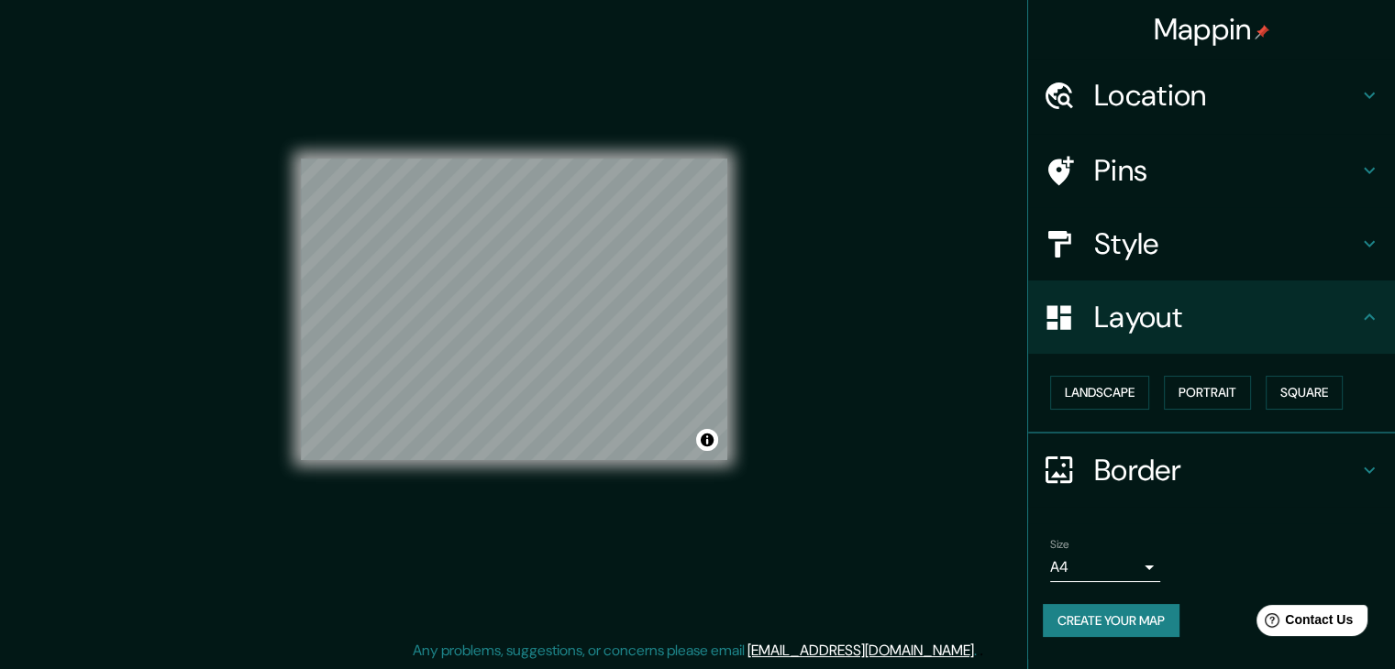
click at [1121, 608] on button "Create your map" at bounding box center [1111, 621] width 137 height 34
click at [710, 447] on button "Toggle attribution" at bounding box center [707, 440] width 22 height 22
